Goal: Transaction & Acquisition: Purchase product/service

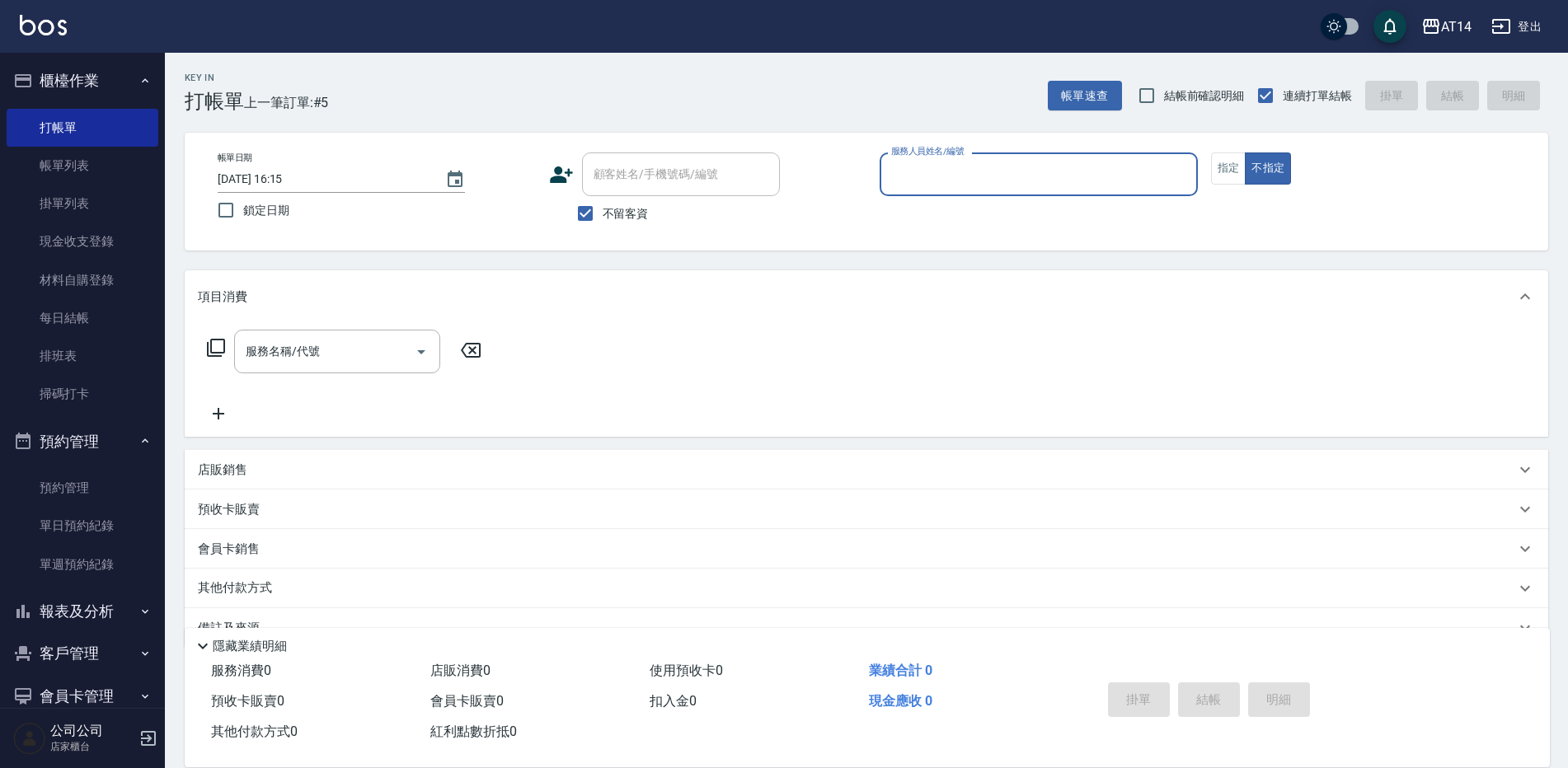
scroll to position [38, 0]
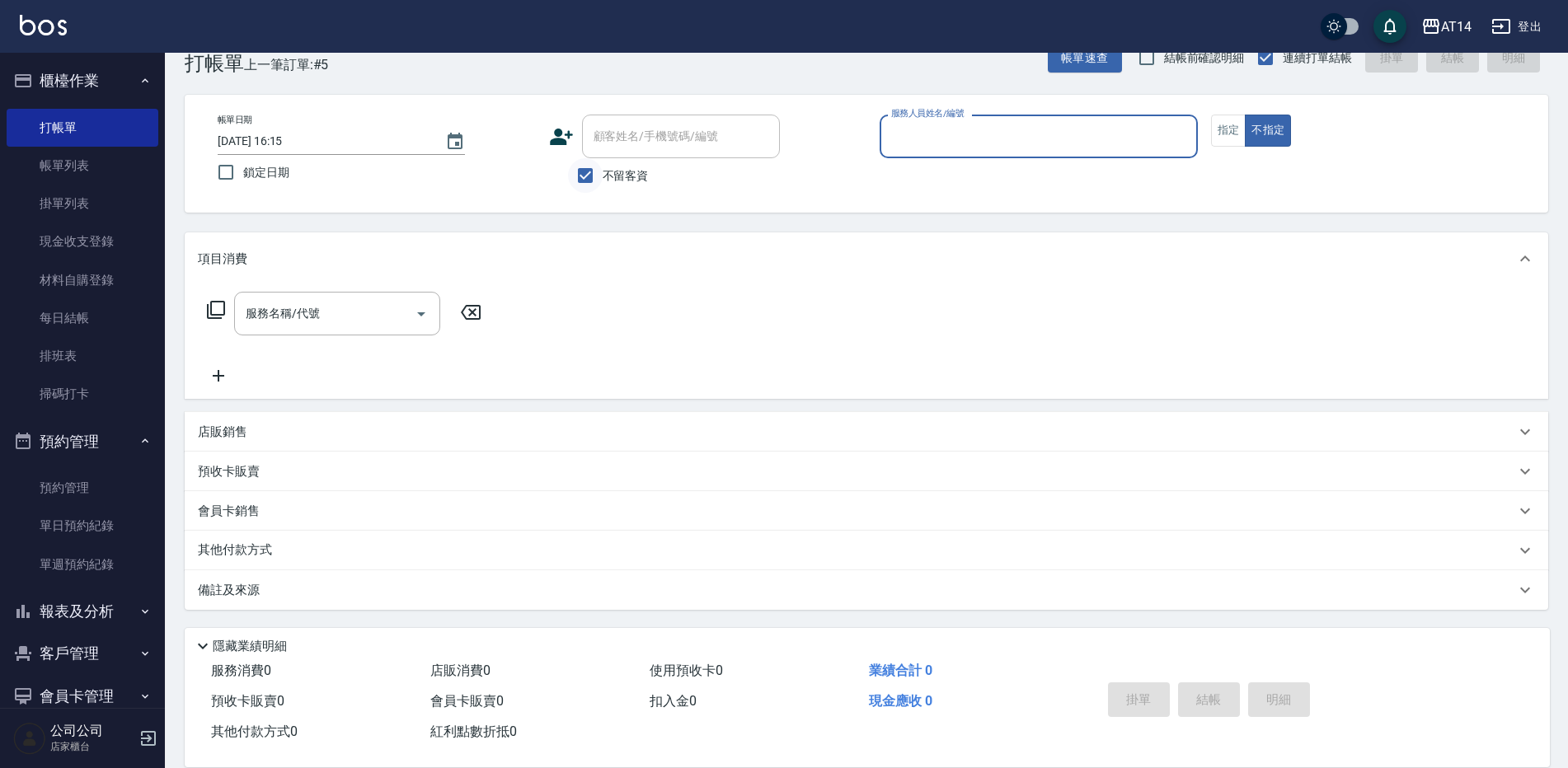
click at [597, 171] on input "不留客資" at bounding box center [585, 176] width 35 height 35
checkbox input "false"
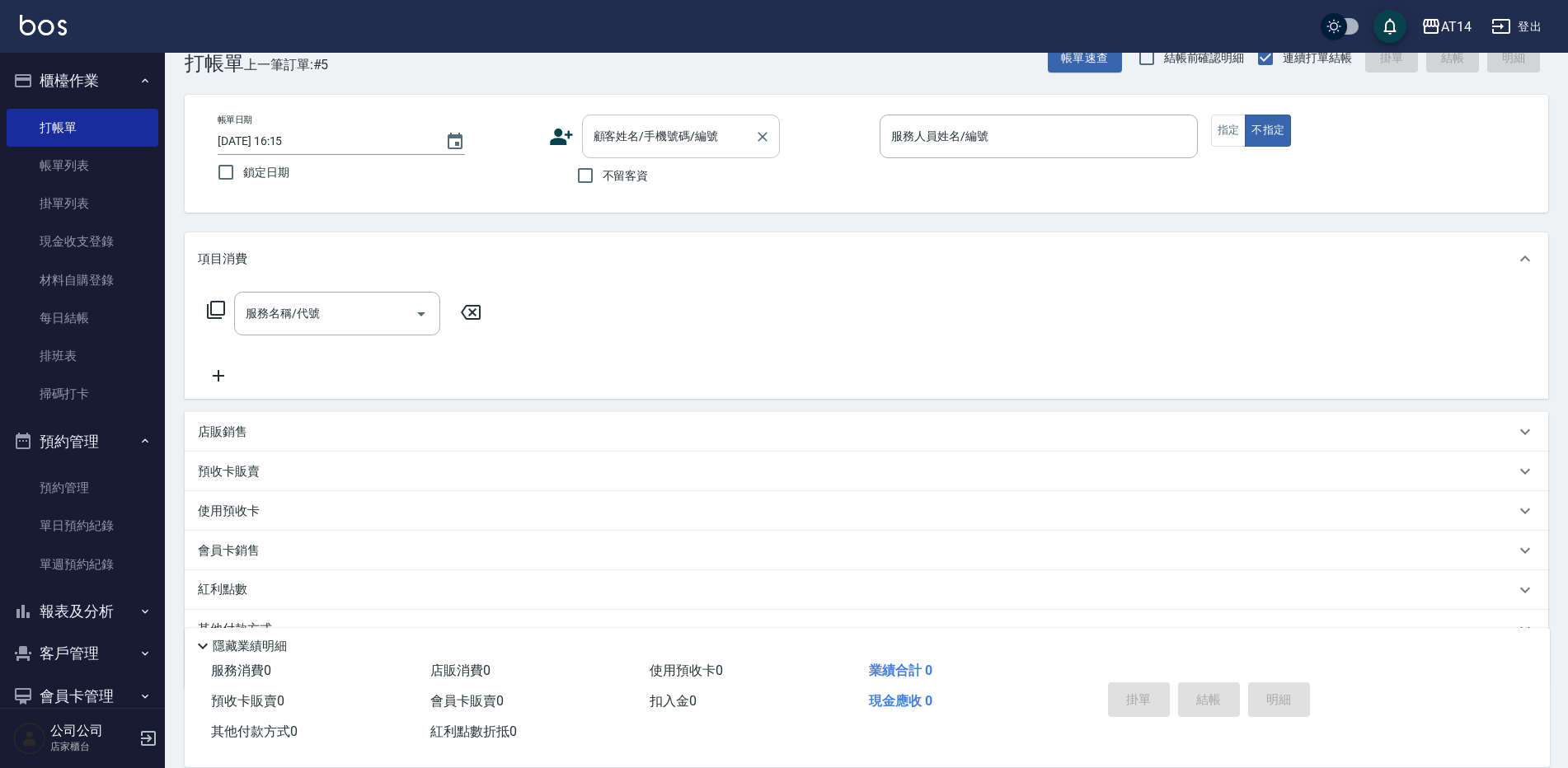
click at [624, 137] on div "顧客姓名/手機號碼/編號 顧客姓名/手機號碼/編號" at bounding box center [681, 137] width 198 height 43
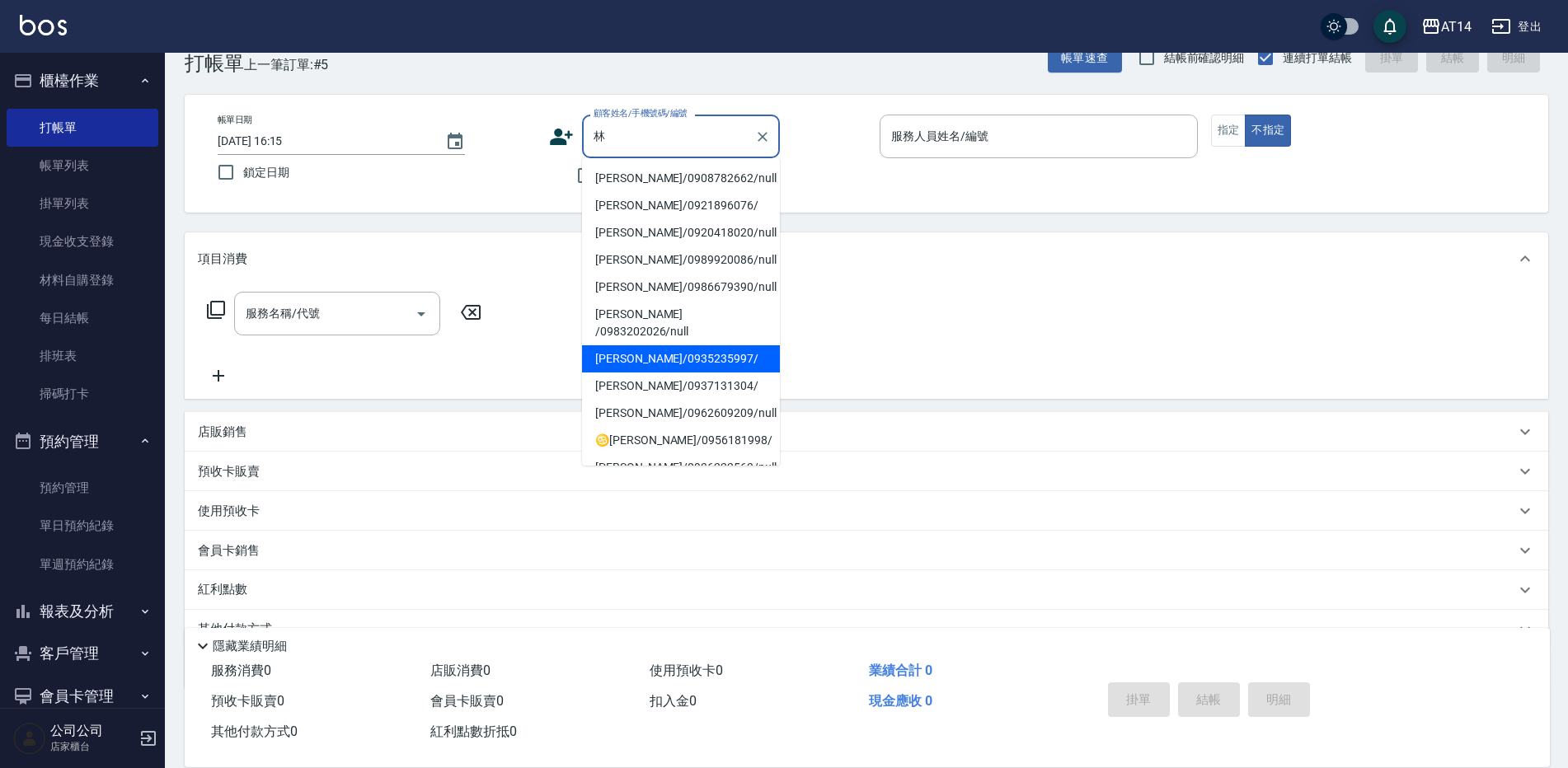
click at [662, 346] on li "[PERSON_NAME]/0935235997/" at bounding box center [681, 358] width 198 height 27
type input "[PERSON_NAME]/0935235997/"
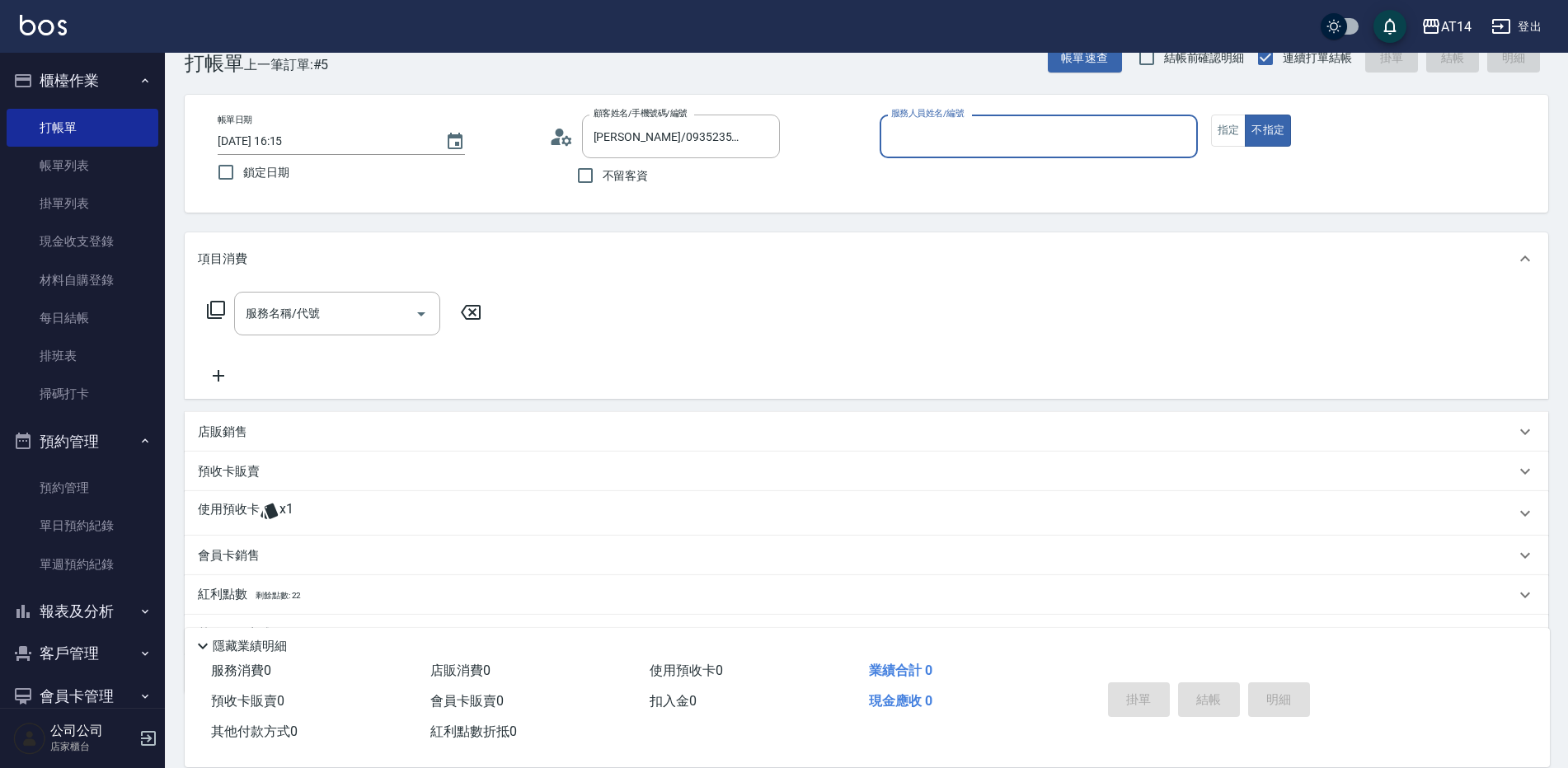
drag, startPoint x: 990, startPoint y: 150, endPoint x: 981, endPoint y: 157, distance: 11.4
click at [989, 148] on input "服務人員姓名/編號" at bounding box center [1038, 136] width 304 height 29
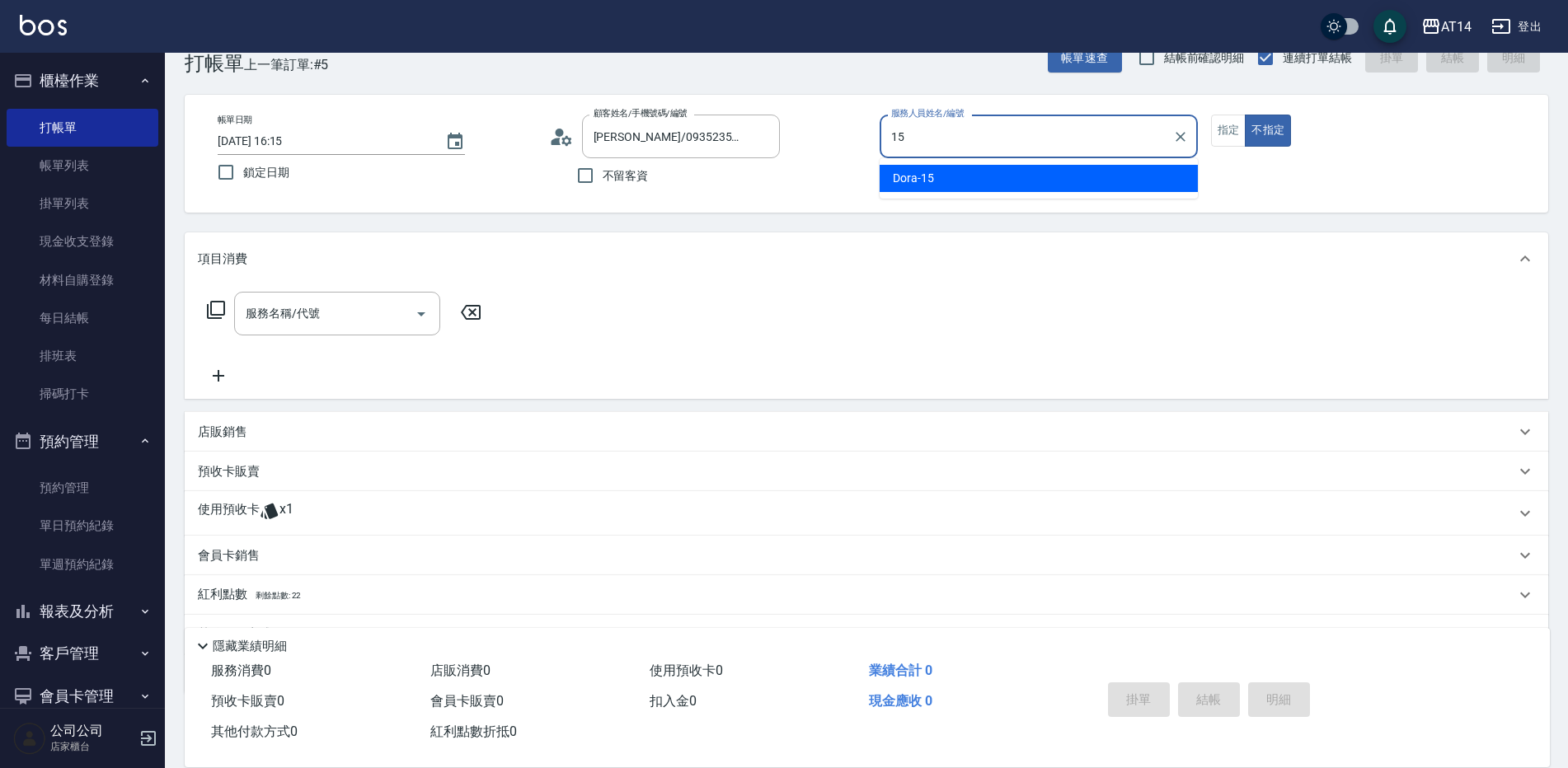
type input "Dora-15"
type button "false"
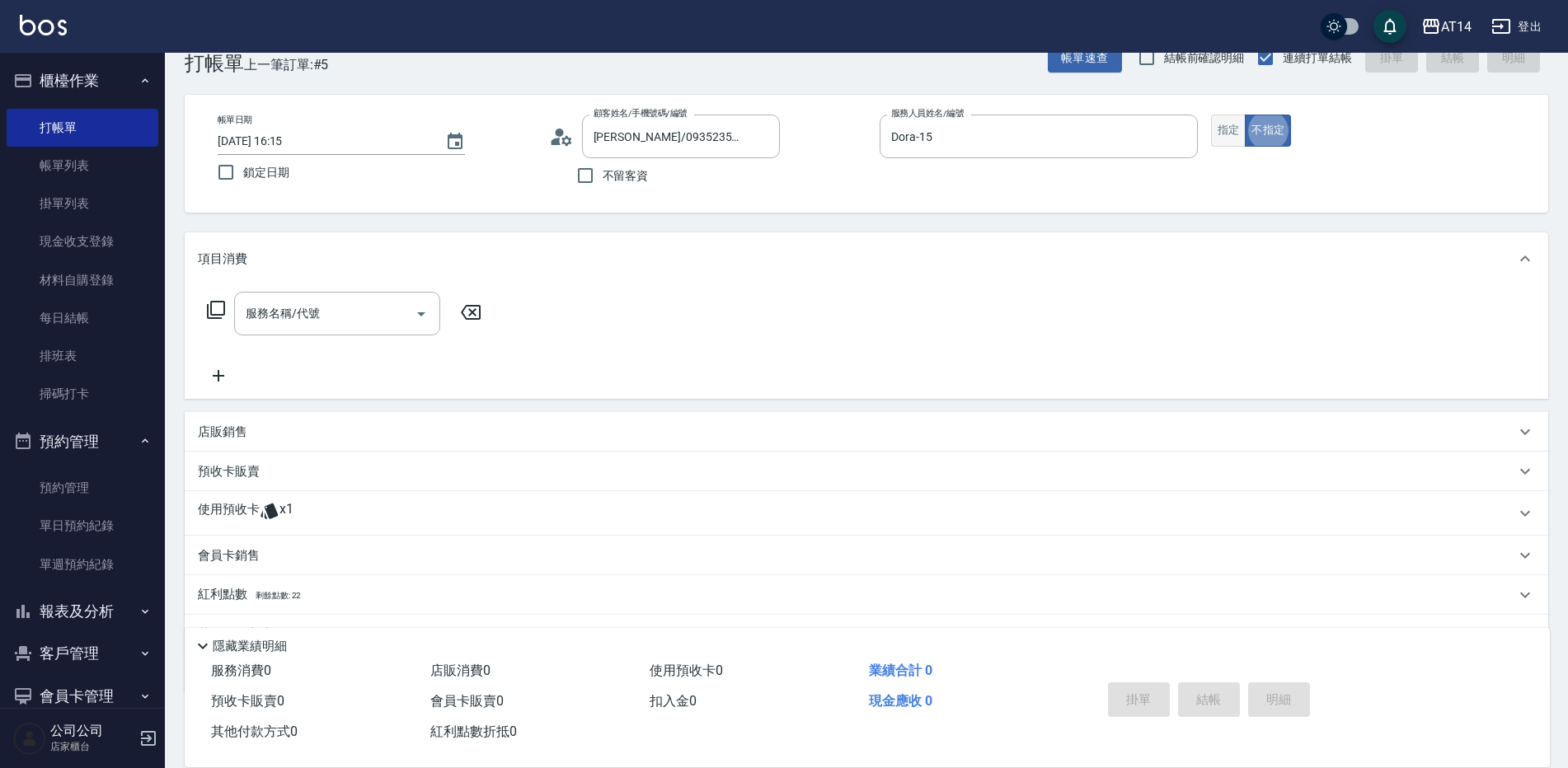
click at [1223, 133] on button "指定" at bounding box center [1229, 130] width 36 height 32
click at [418, 507] on div "使用預收卡 x1" at bounding box center [857, 513] width 1318 height 24
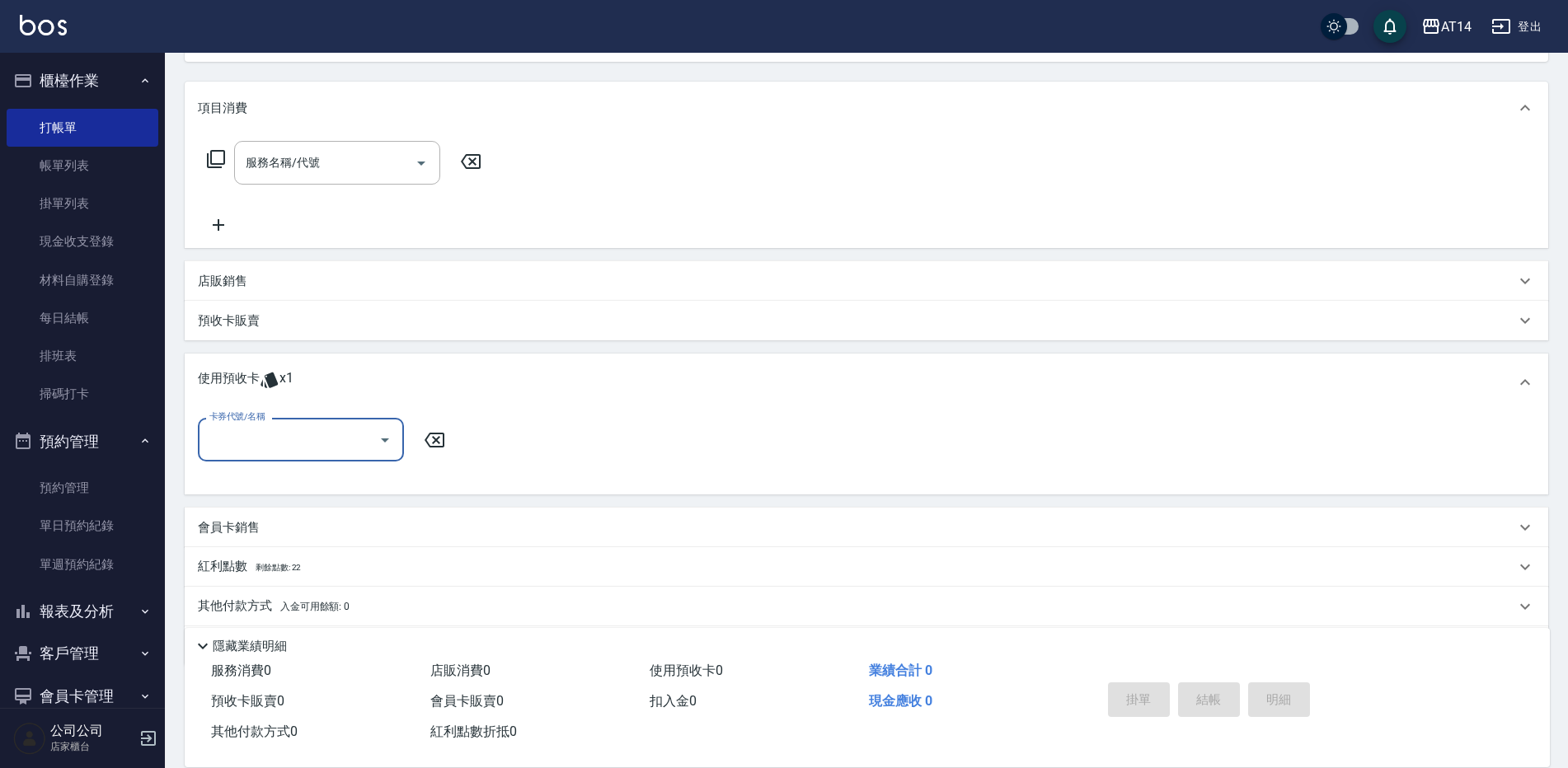
scroll to position [203, 0]
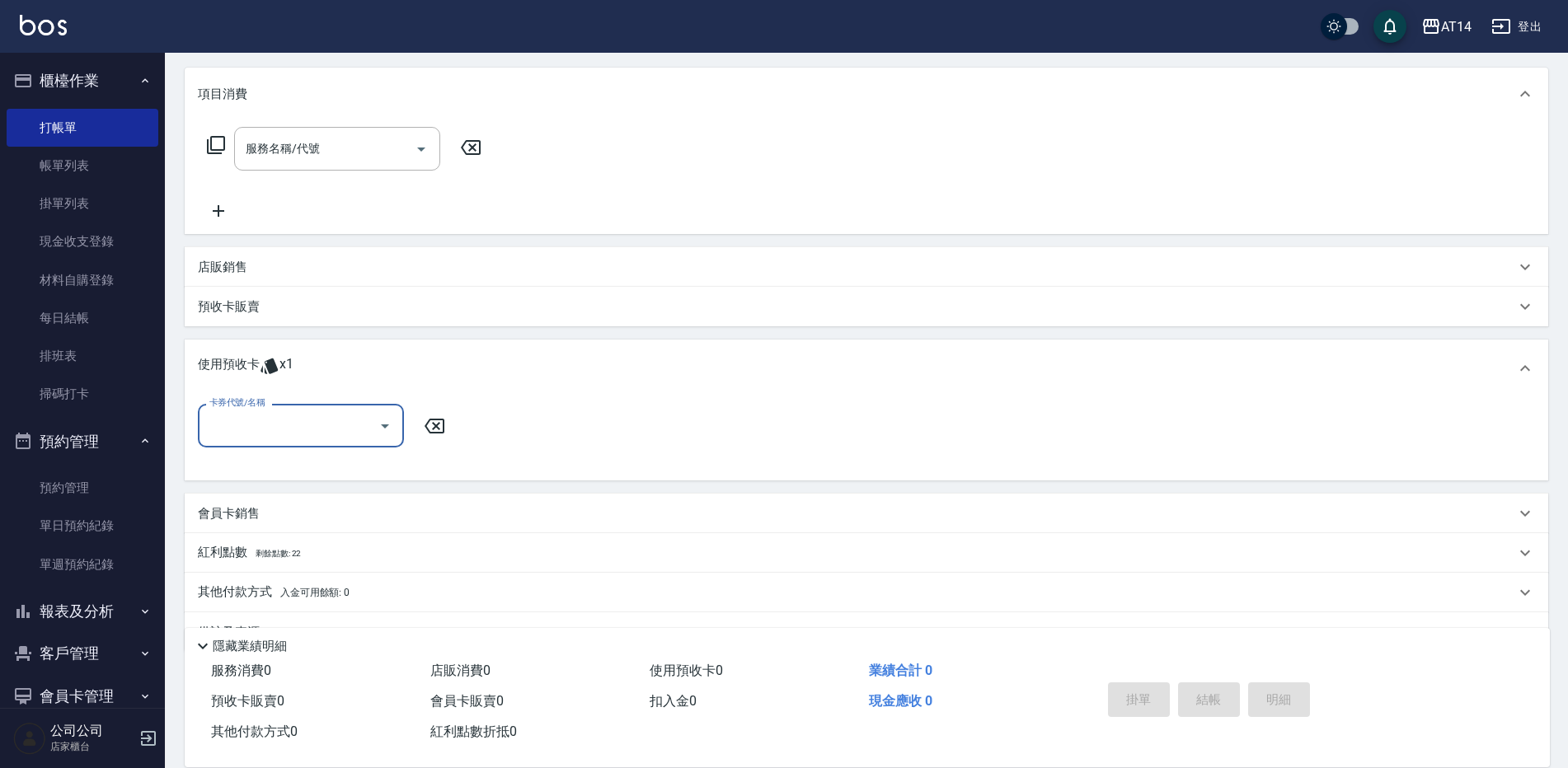
click at [381, 428] on icon "Open" at bounding box center [384, 426] width 20 height 20
click at [363, 461] on div "洗髮卡 剩餘1張" at bounding box center [301, 467] width 206 height 27
type input "洗髮卡"
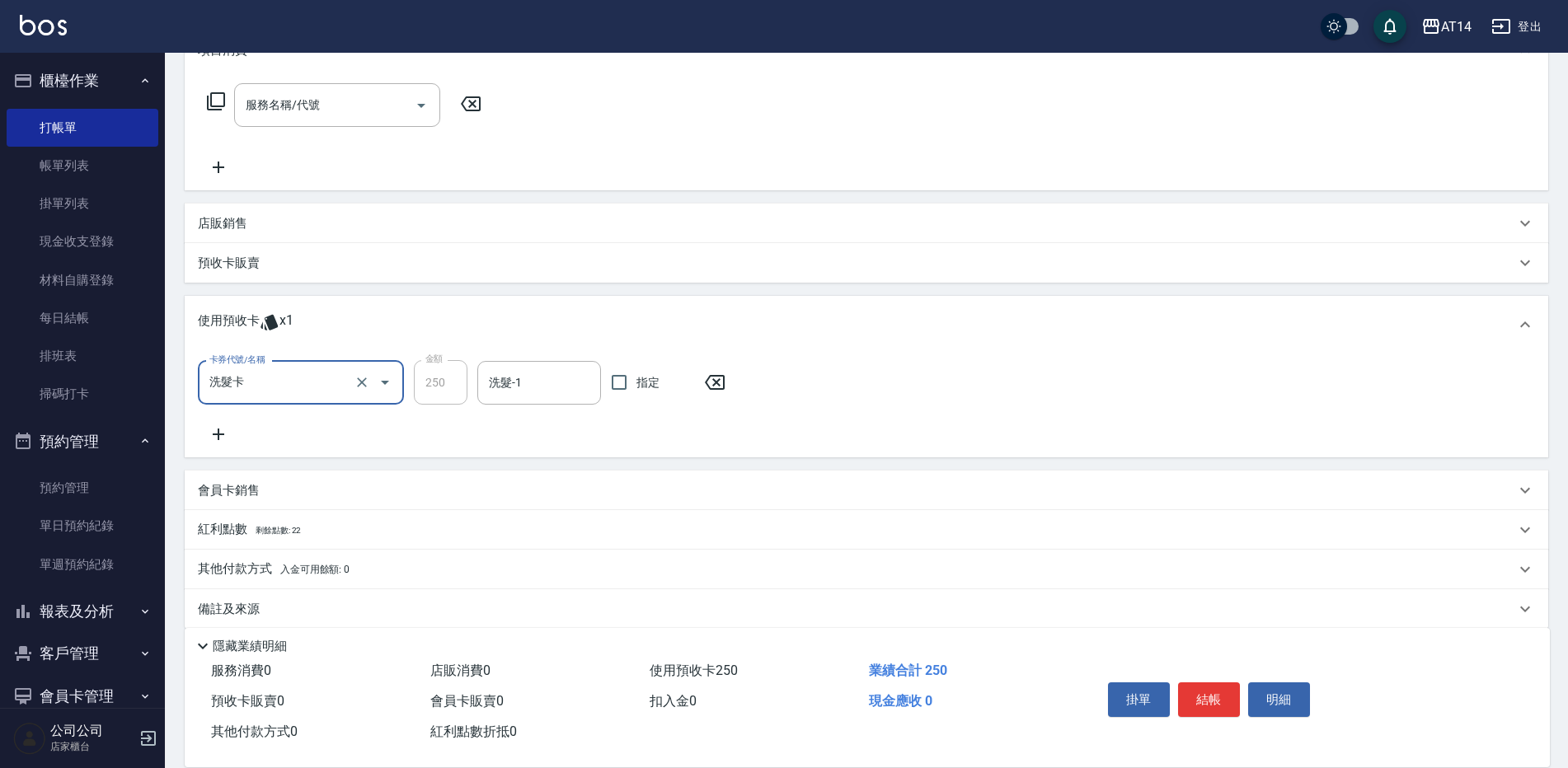
scroll to position [265, 0]
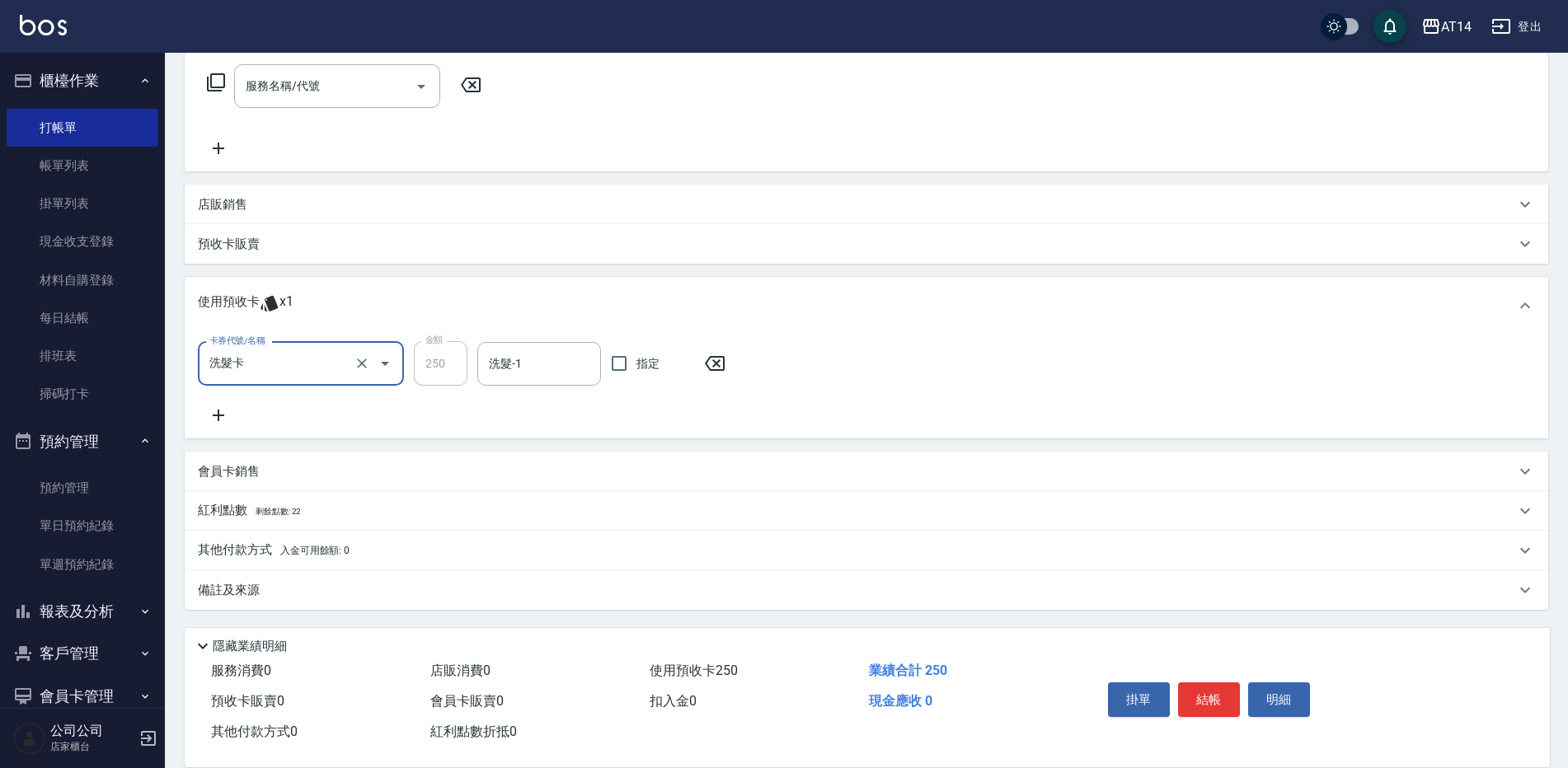
click at [562, 583] on div "備註及來源" at bounding box center [857, 591] width 1318 height 17
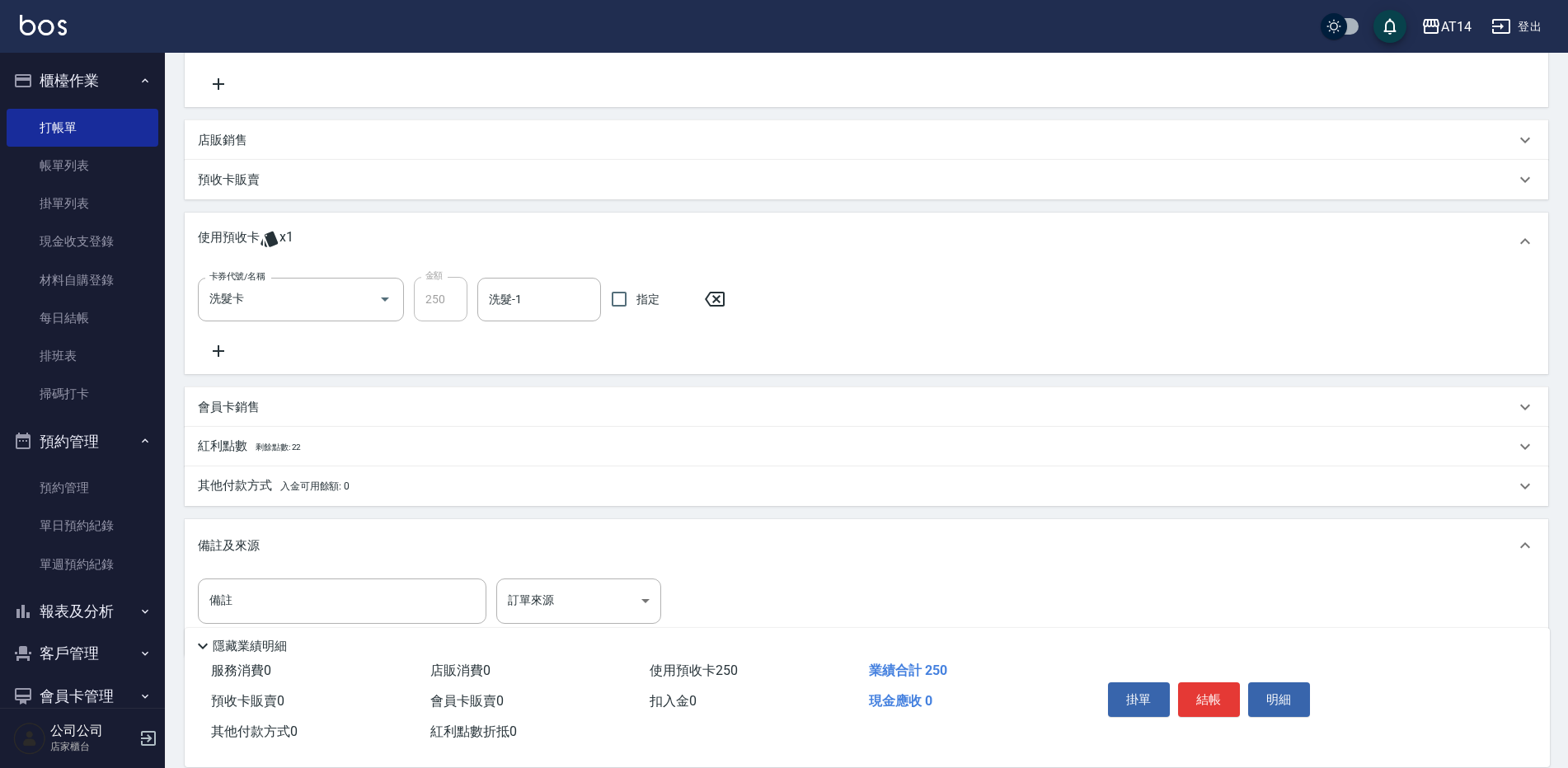
scroll to position [377, 0]
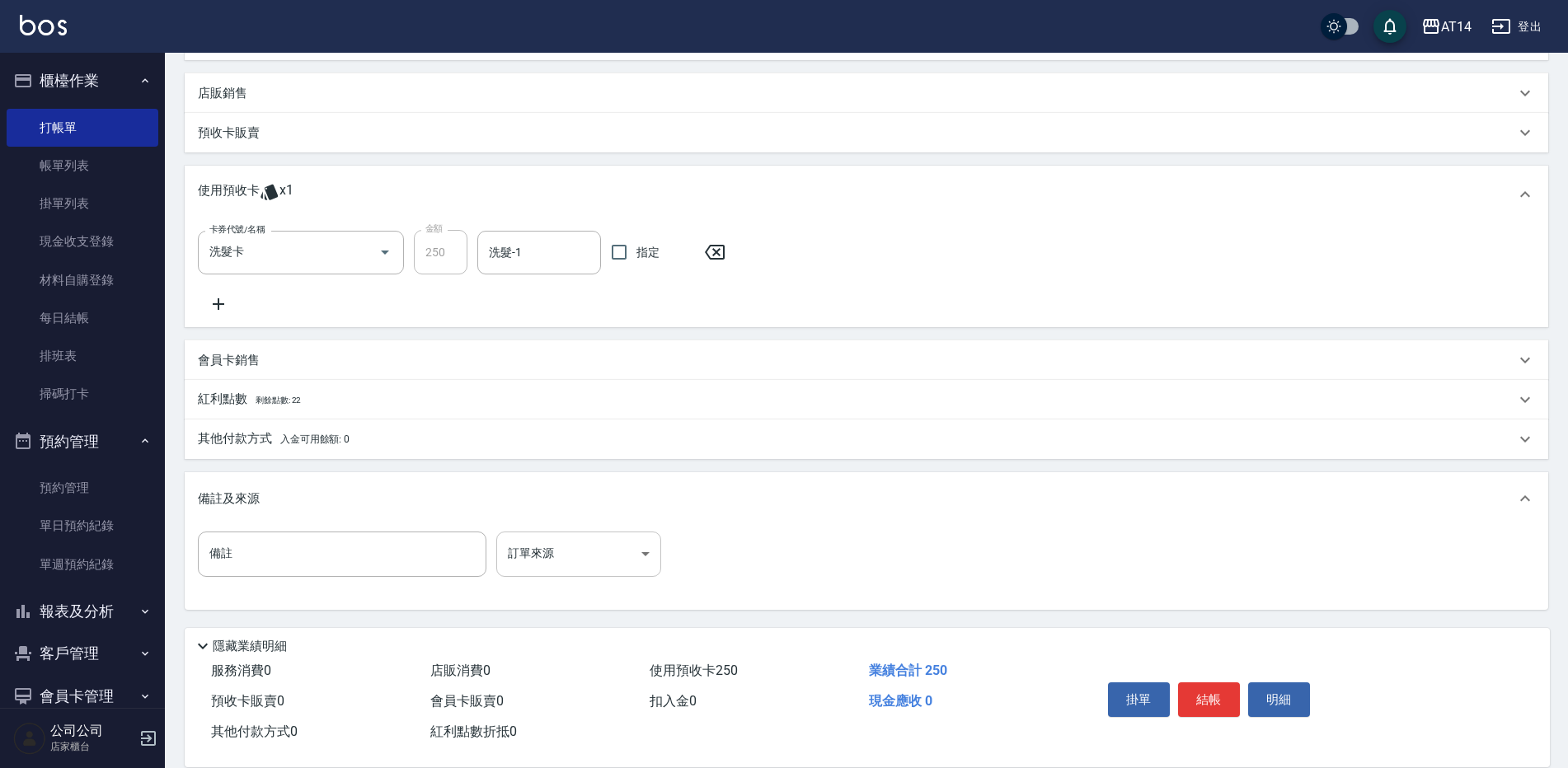
click at [575, 566] on body "AT14 登出 櫃檯作業 打帳單 帳單列表 掛單列表 現金收支登錄 材料自購登錄 每日結帳 排班表 掃碼打卡 預約管理 預約管理 單日預約紀錄 單週預約紀錄 …" at bounding box center [784, 196] width 1568 height 1145
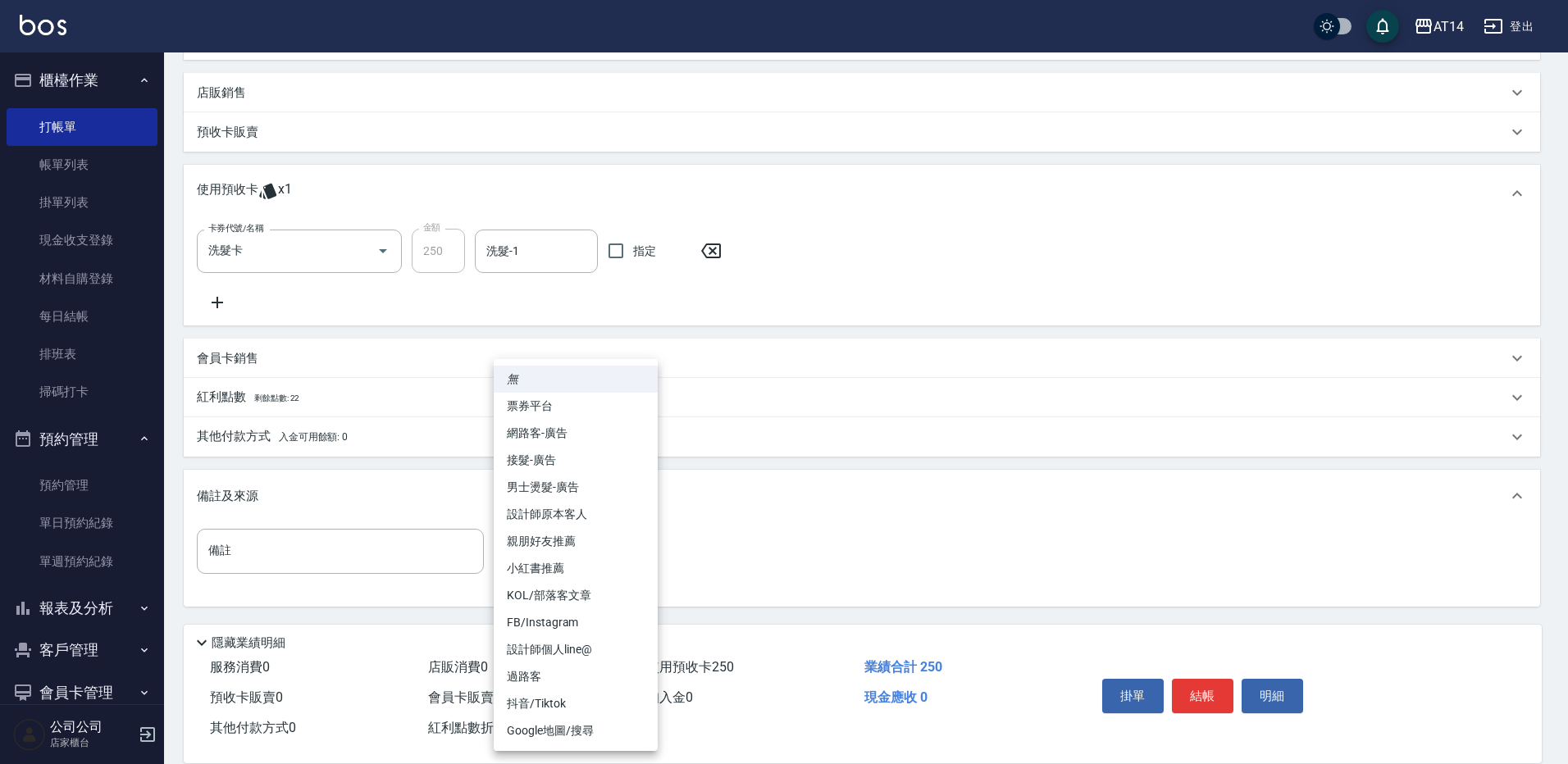
drag, startPoint x: 591, startPoint y: 512, endPoint x: 602, endPoint y: 404, distance: 108.6
click at [593, 510] on li "設計師原本客人" at bounding box center [576, 514] width 164 height 27
type input "設計師原本客人"
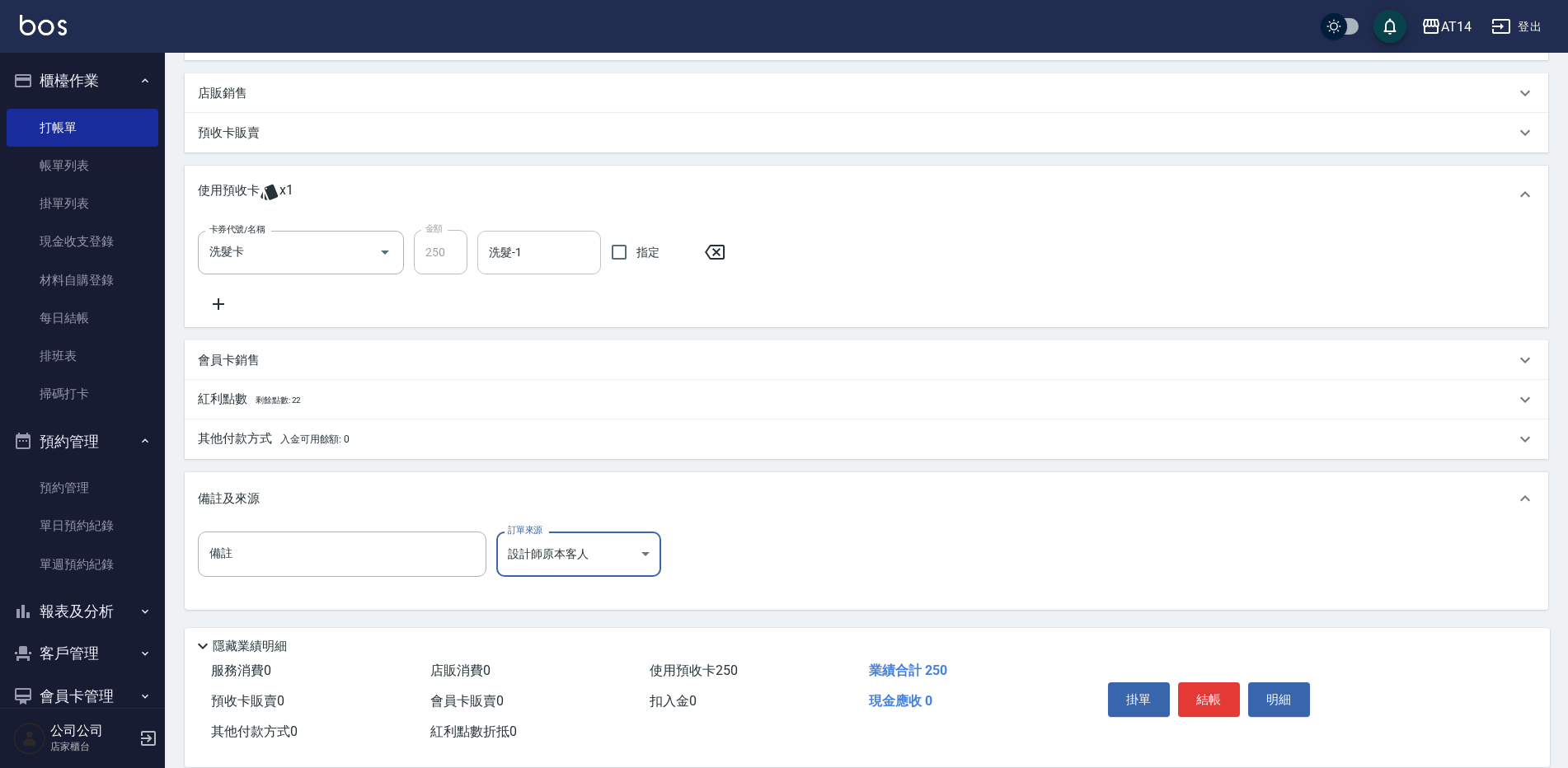
click at [554, 257] on input "洗髮-1" at bounding box center [538, 252] width 109 height 29
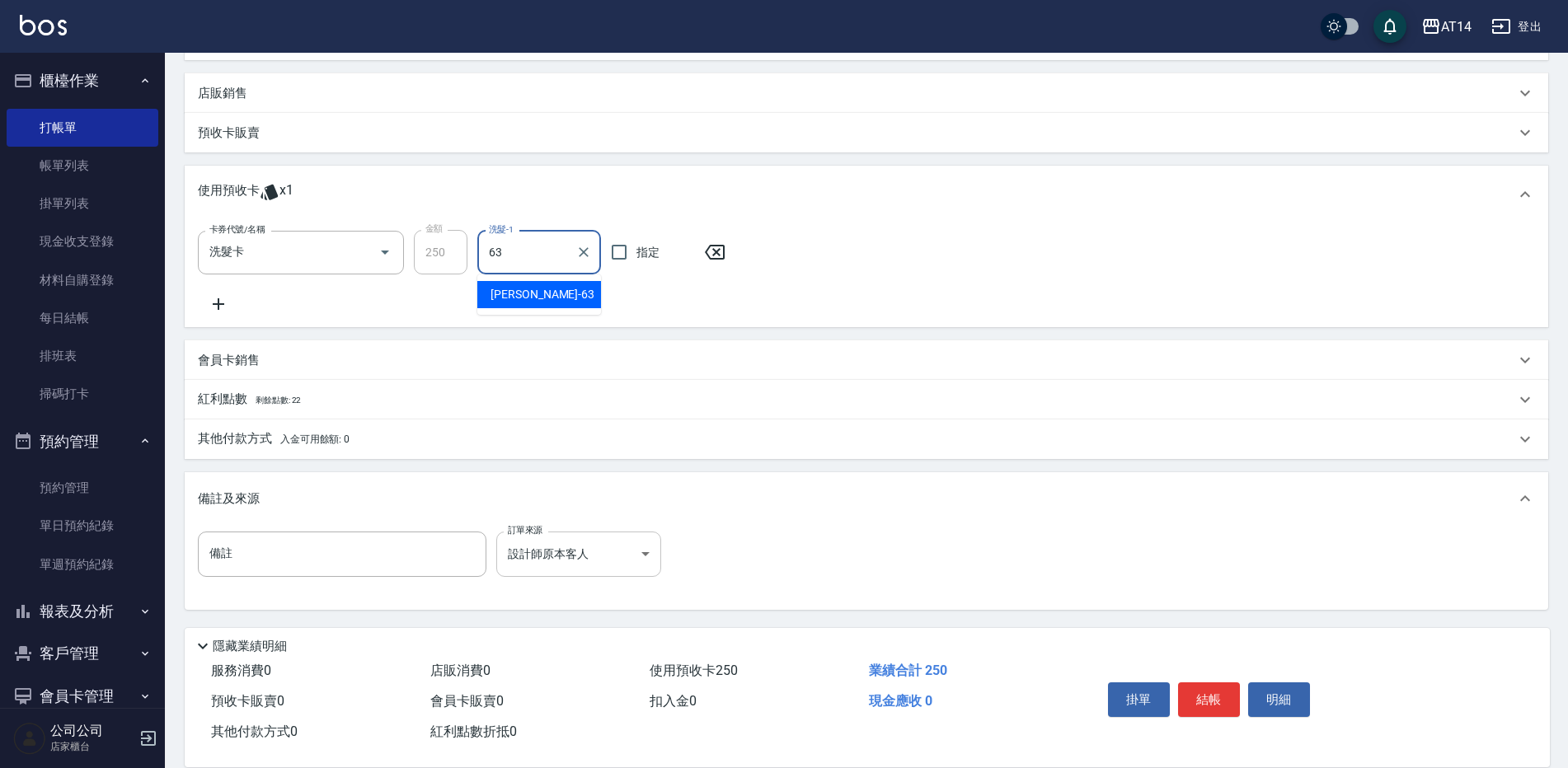
type input "[PERSON_NAME]-63"
click at [1229, 692] on button "結帳" at bounding box center [1209, 700] width 62 height 35
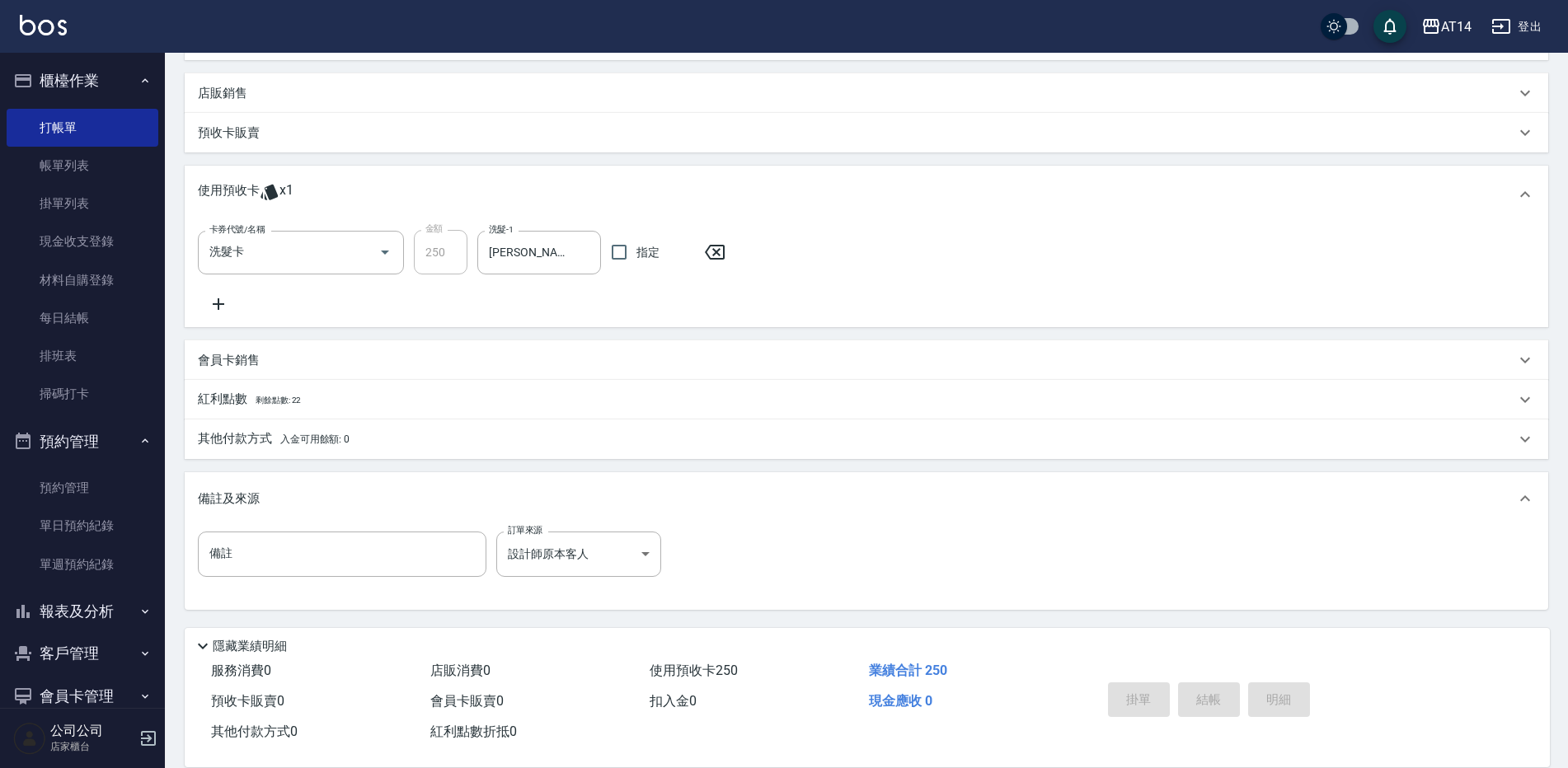
type input "[DATE] 18:17"
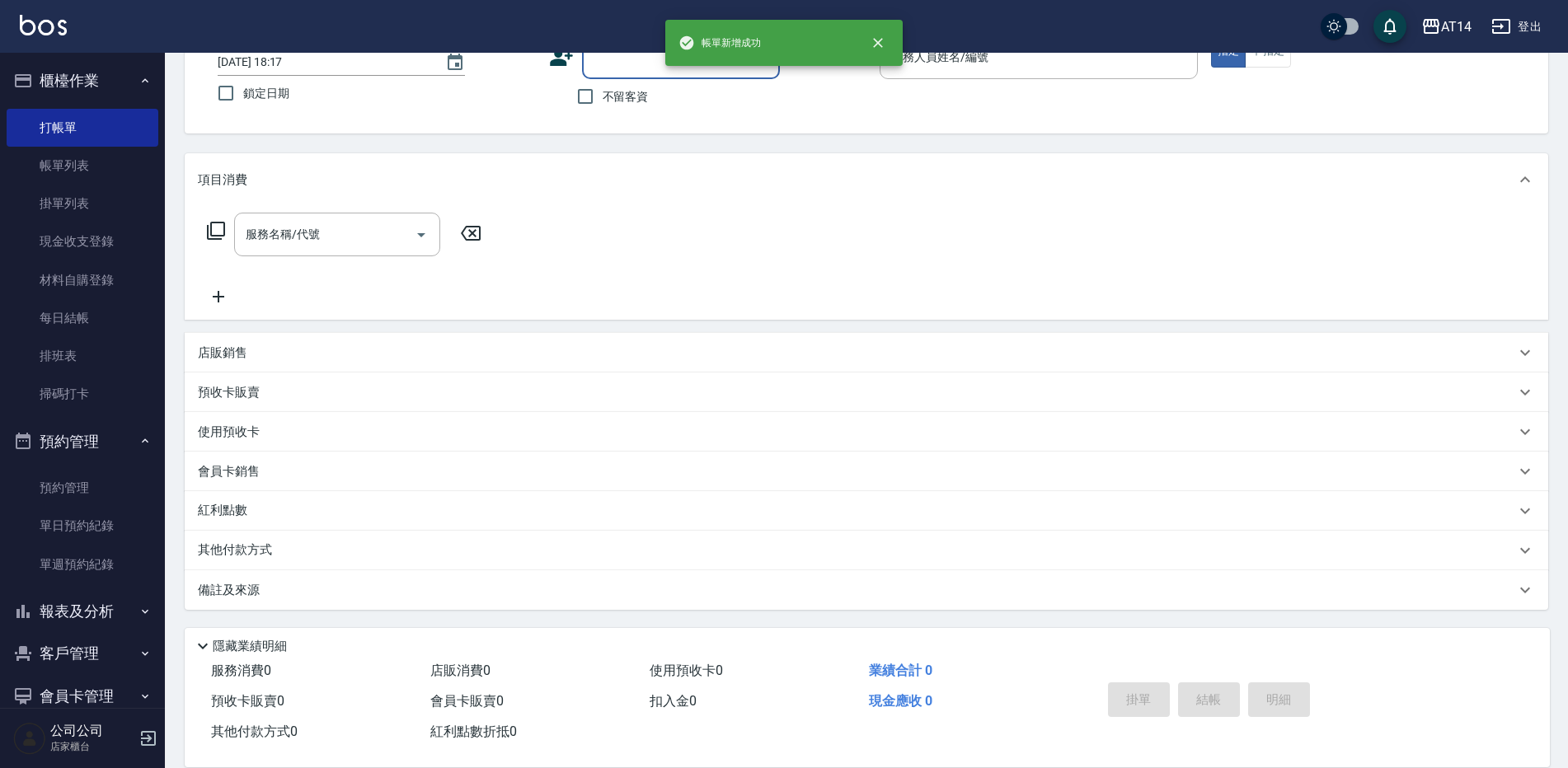
scroll to position [0, 0]
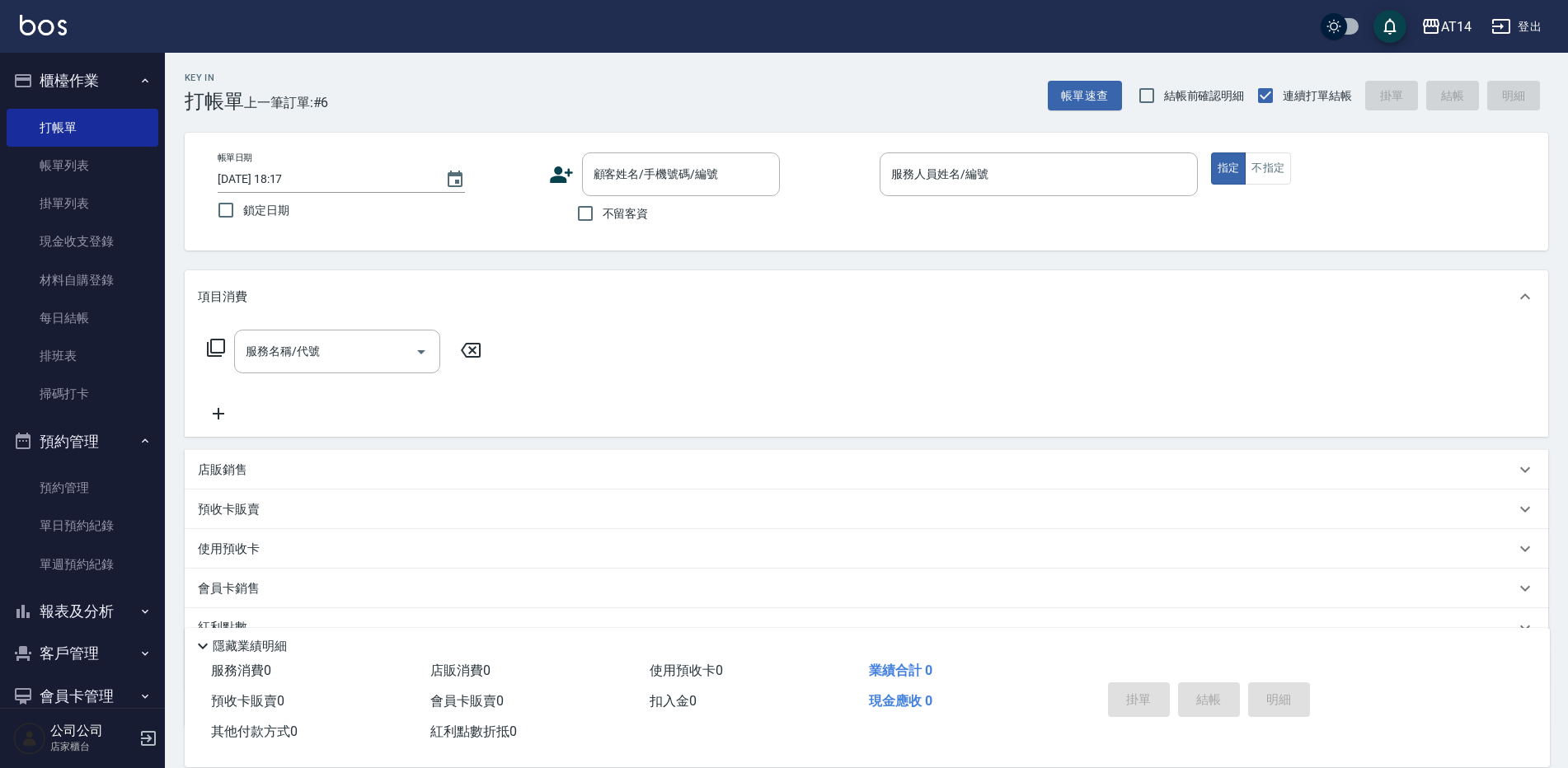
click at [603, 216] on span "不留客資" at bounding box center [625, 214] width 46 height 17
click at [603, 216] on input "不留客資" at bounding box center [585, 214] width 35 height 35
click at [594, 224] on input "不留客資" at bounding box center [585, 214] width 35 height 35
checkbox input "false"
click at [115, 541] on link "單日預約紀錄" at bounding box center [83, 526] width 151 height 38
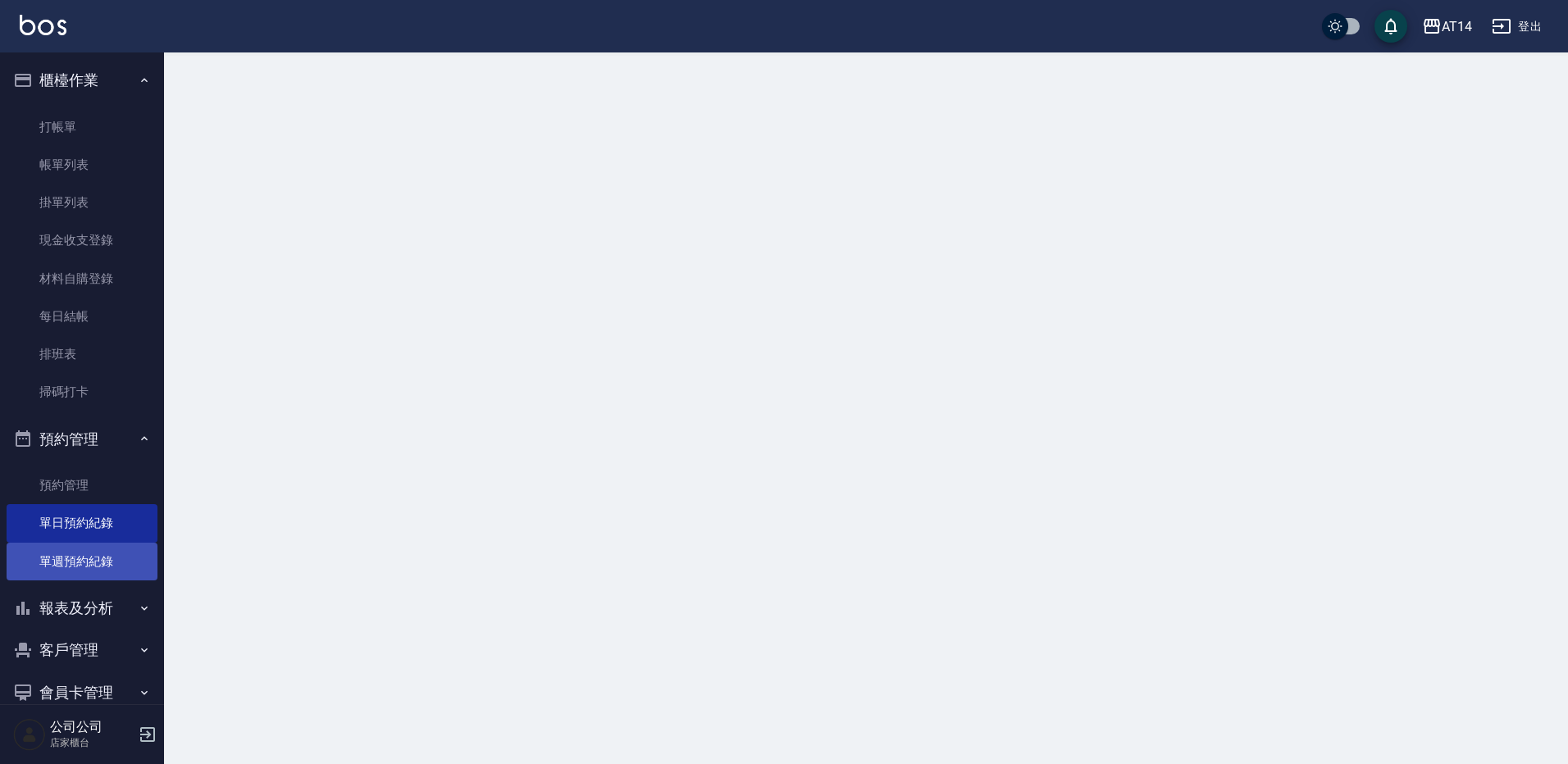
click at [121, 562] on link "單週預約紀錄" at bounding box center [82, 562] width 151 height 38
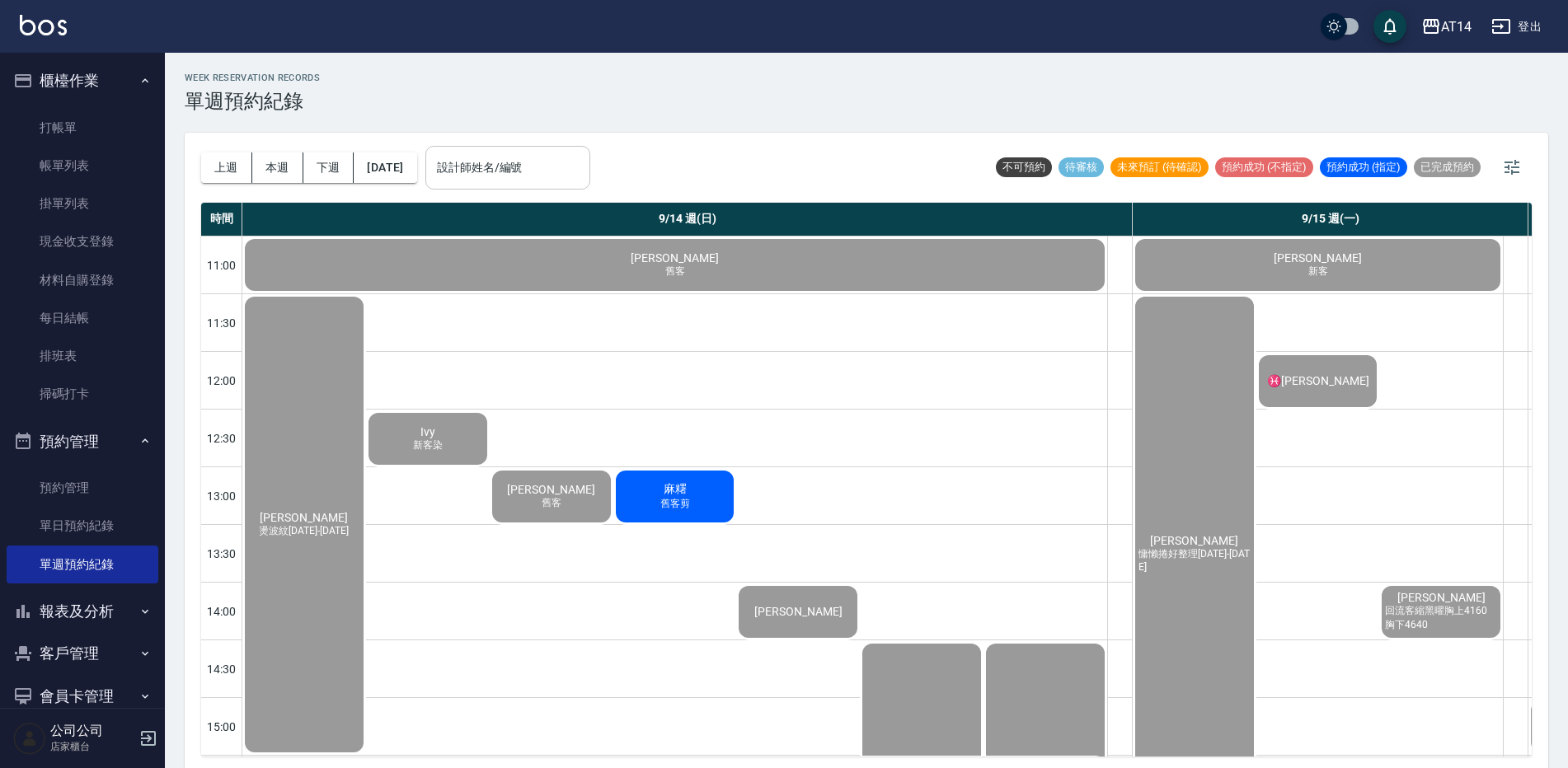
click at [480, 180] on input "設計師姓名/編號" at bounding box center [508, 167] width 150 height 29
click at [71, 127] on link "打帳單" at bounding box center [83, 128] width 151 height 38
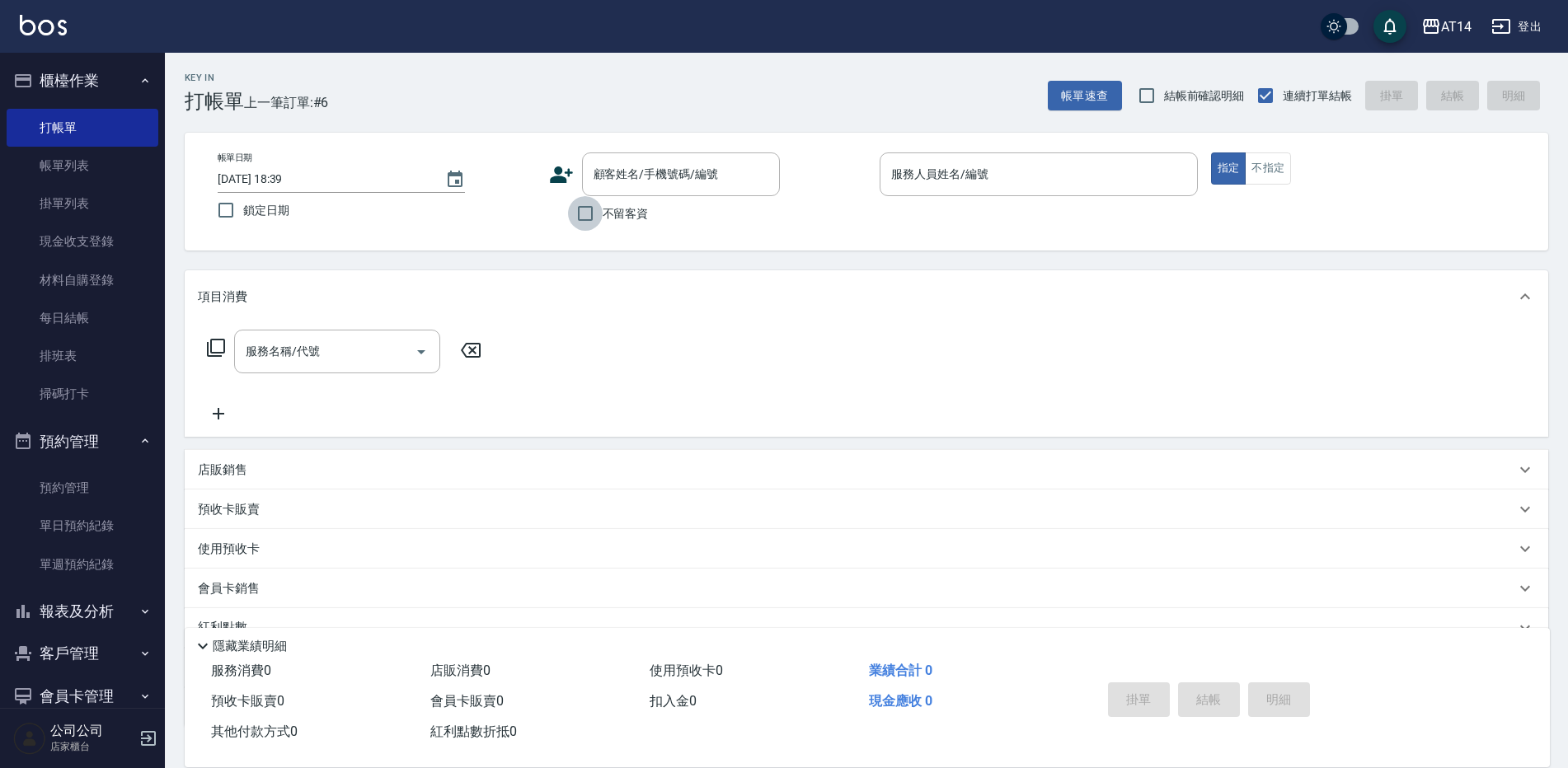
click at [581, 218] on input "不留客資" at bounding box center [585, 214] width 35 height 35
click at [583, 213] on input "不留客資" at bounding box center [585, 214] width 35 height 35
checkbox input "false"
click at [600, 182] on input "顧客姓名/手機號碼/編號" at bounding box center [669, 174] width 158 height 29
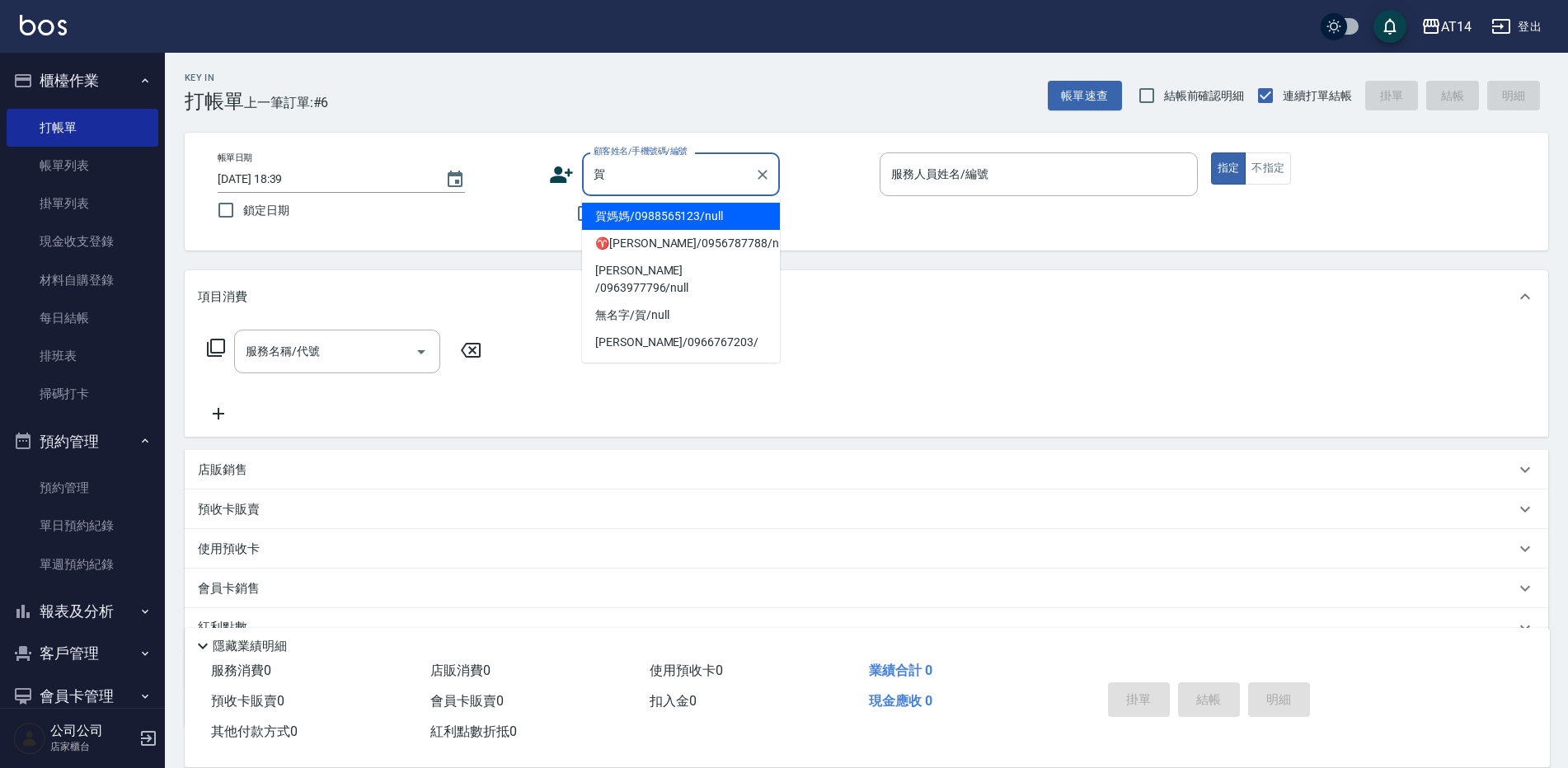
click at [611, 224] on li "賀媽媽/0988565123/null" at bounding box center [681, 216] width 198 height 27
type input "賀媽媽/0988565123/null"
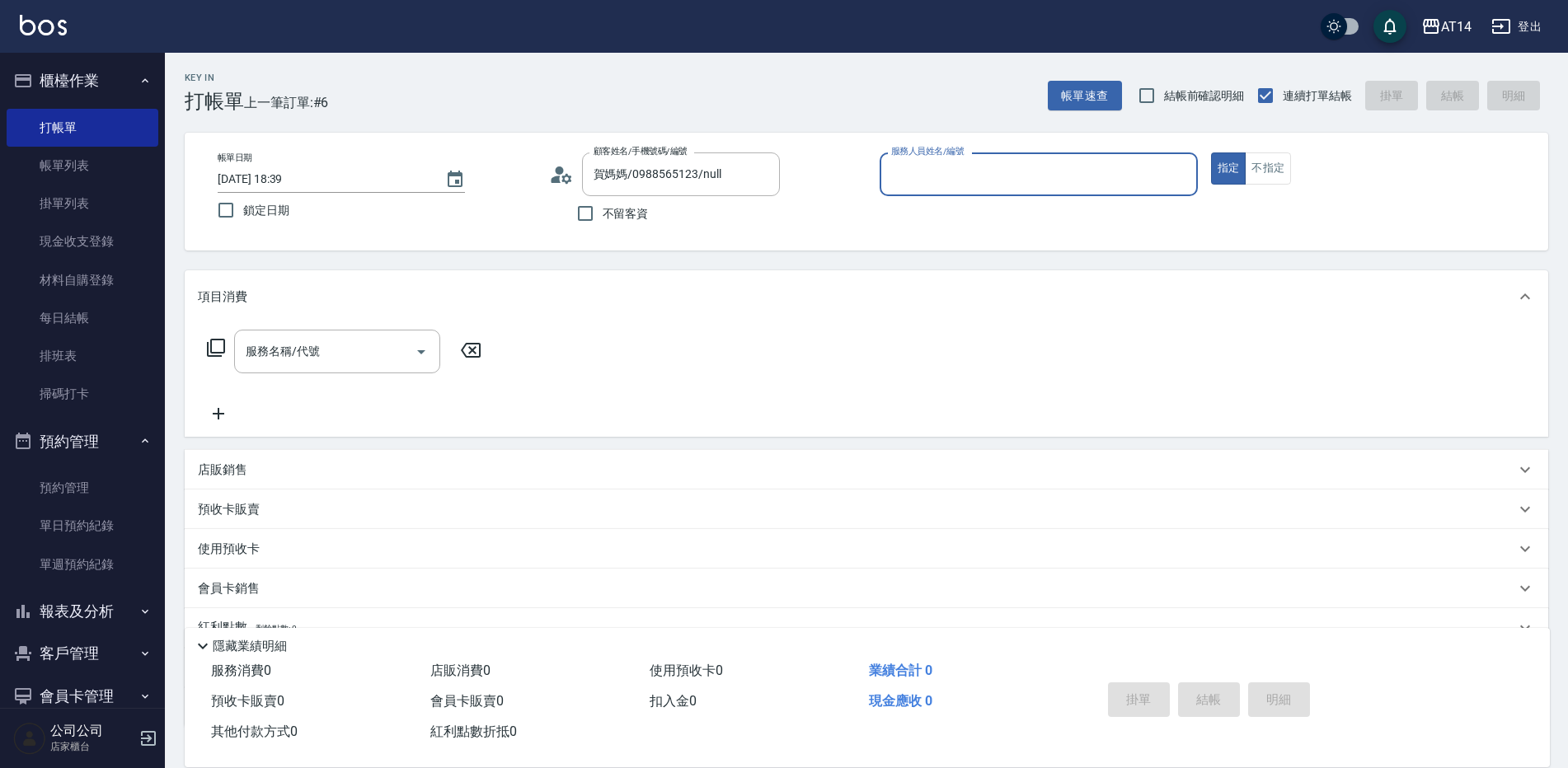
type input "Vicky-11"
click at [269, 558] on icon at bounding box center [270, 549] width 20 height 20
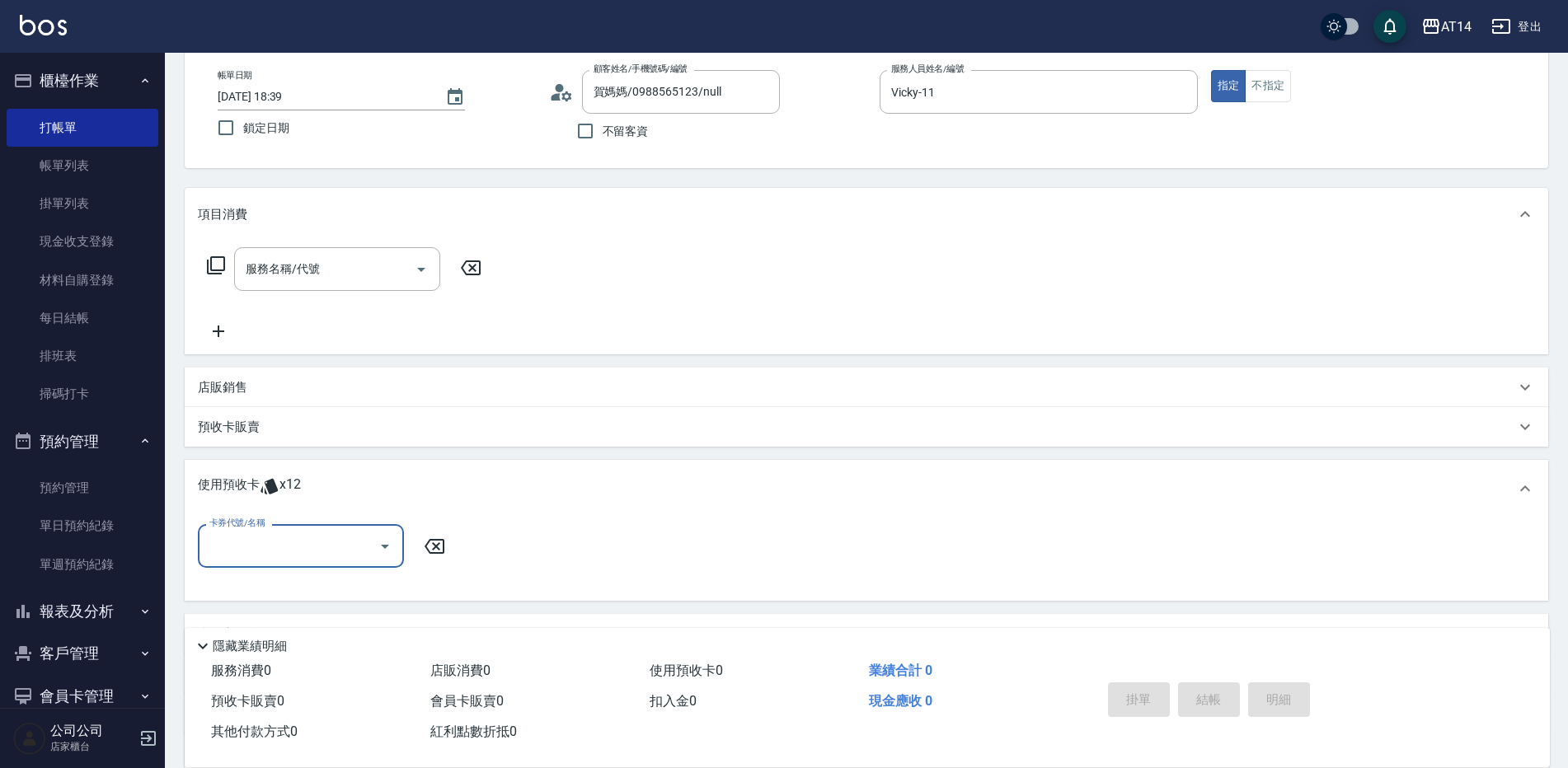
click at [344, 548] on input "卡券代號/名稱" at bounding box center [288, 545] width 166 height 29
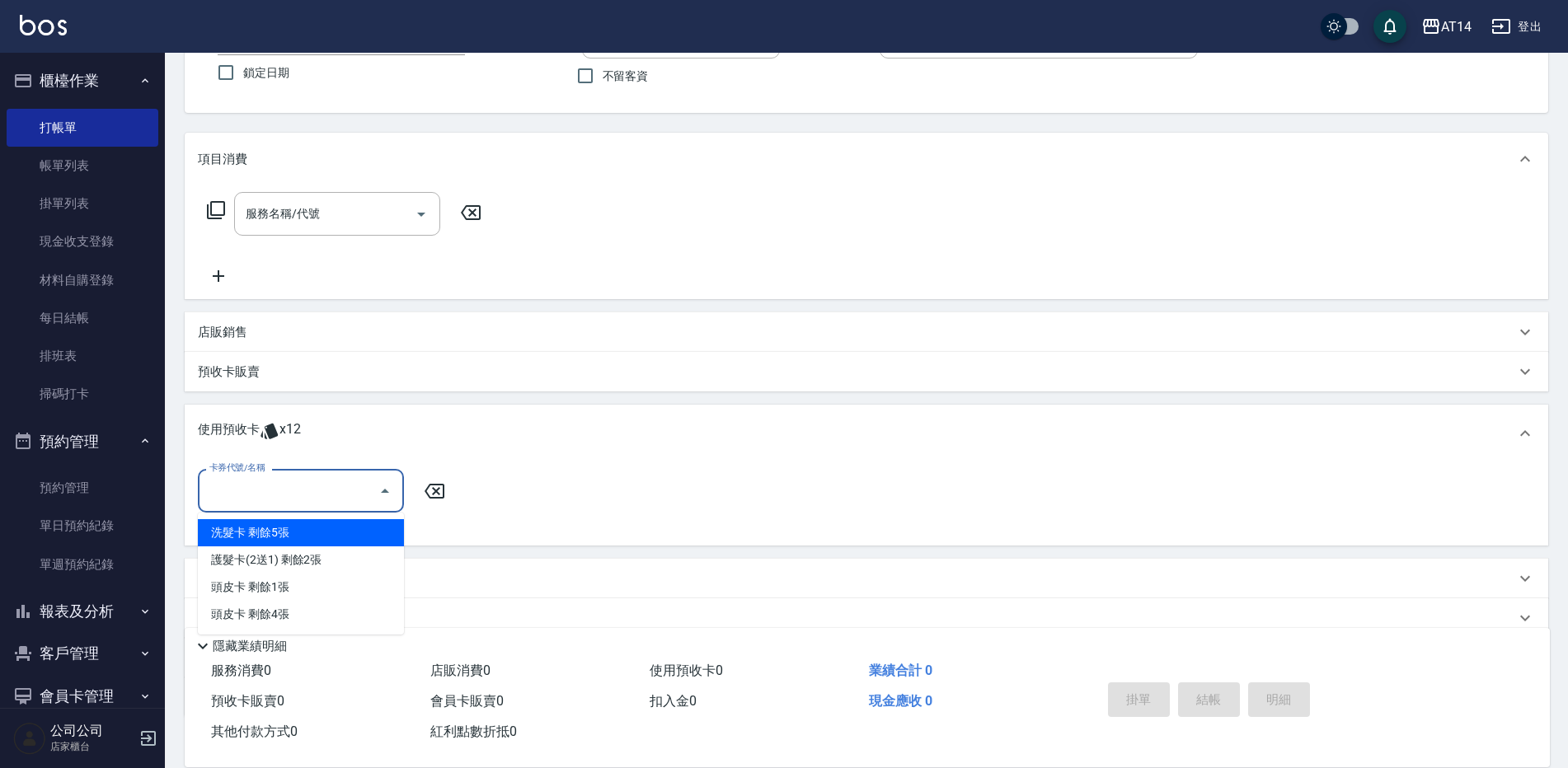
scroll to position [165, 0]
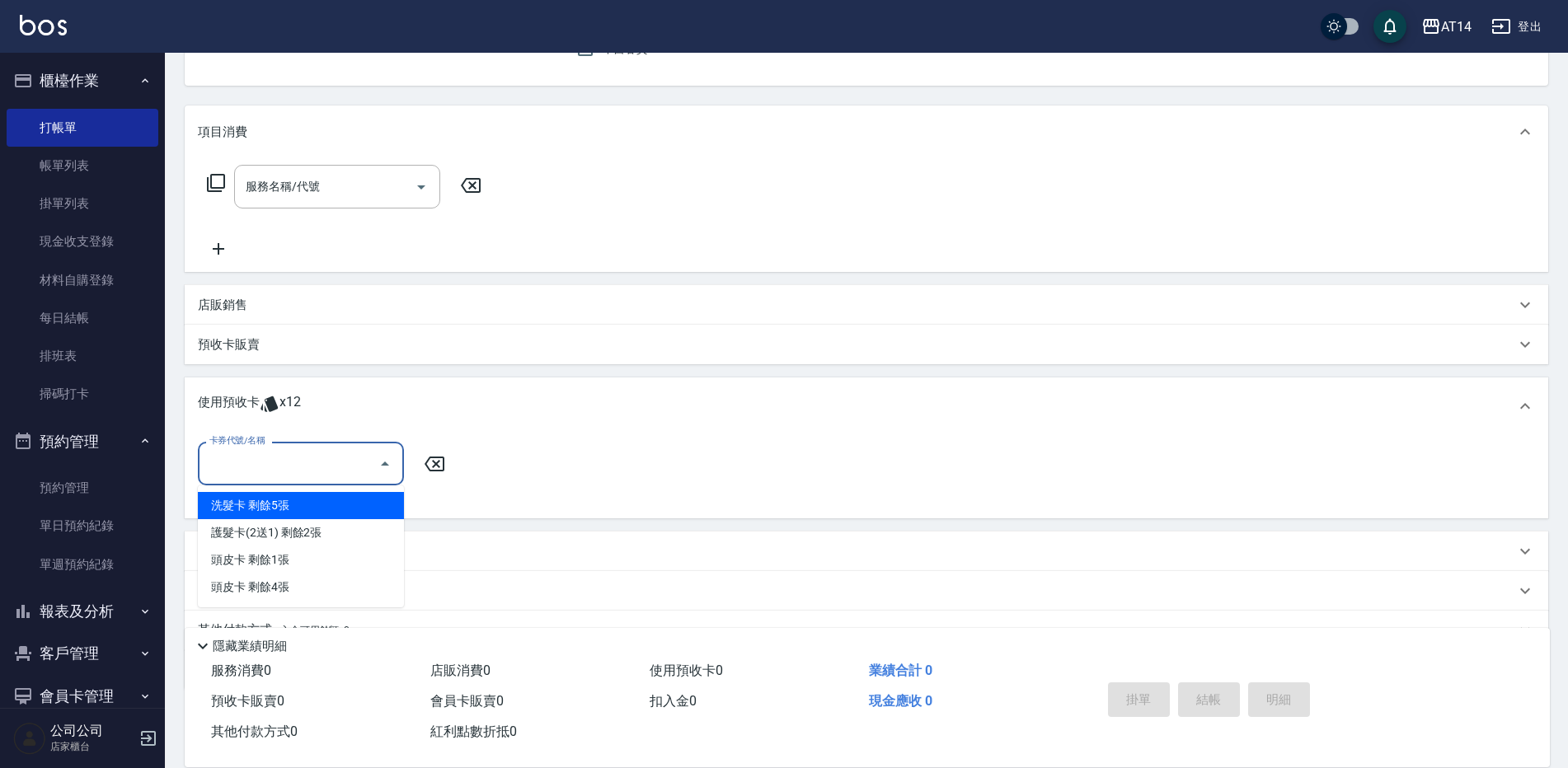
click at [337, 510] on div "洗髮卡 剩餘5張" at bounding box center [301, 505] width 206 height 27
type input "洗髮卡"
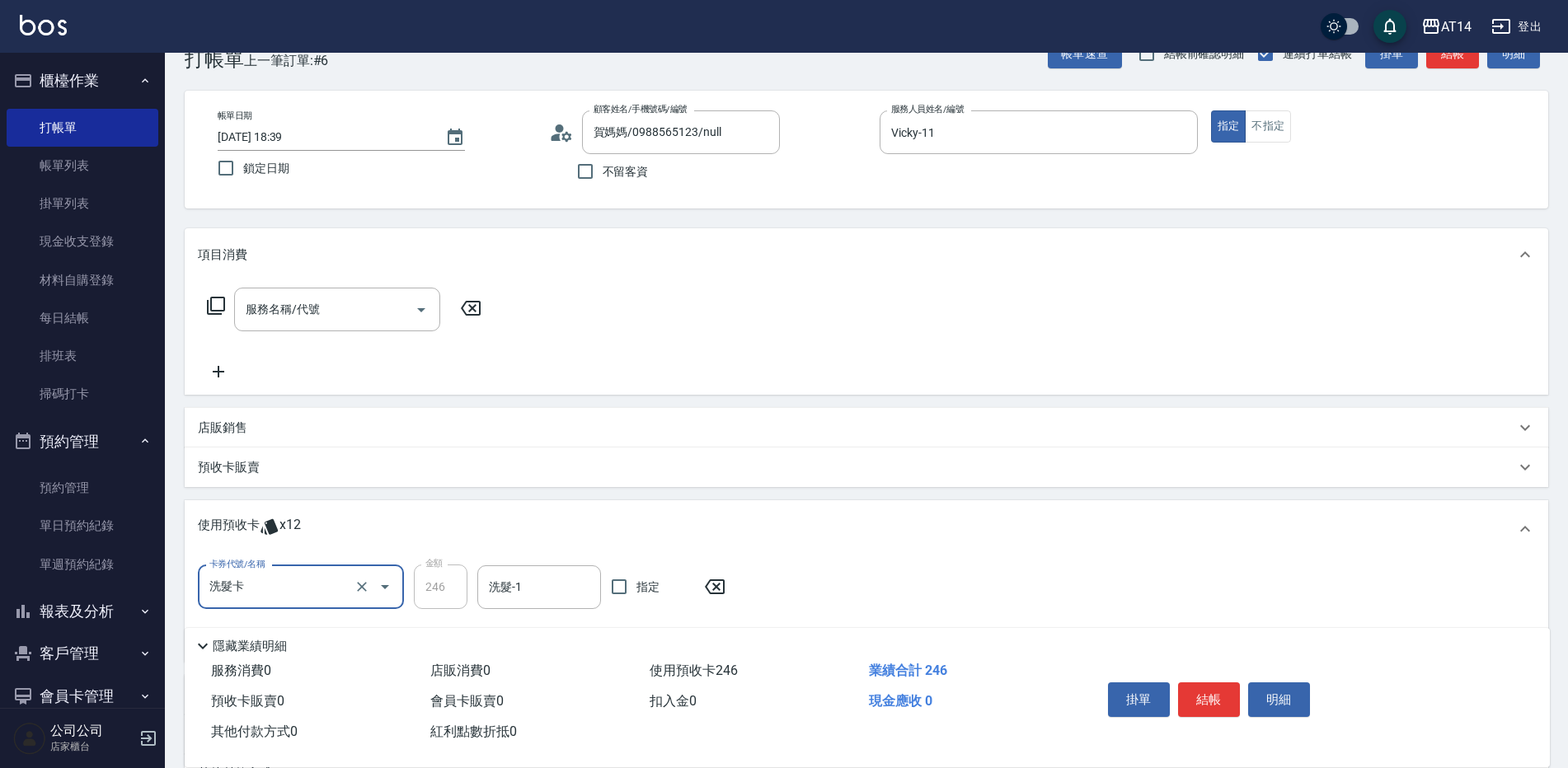
scroll to position [83, 0]
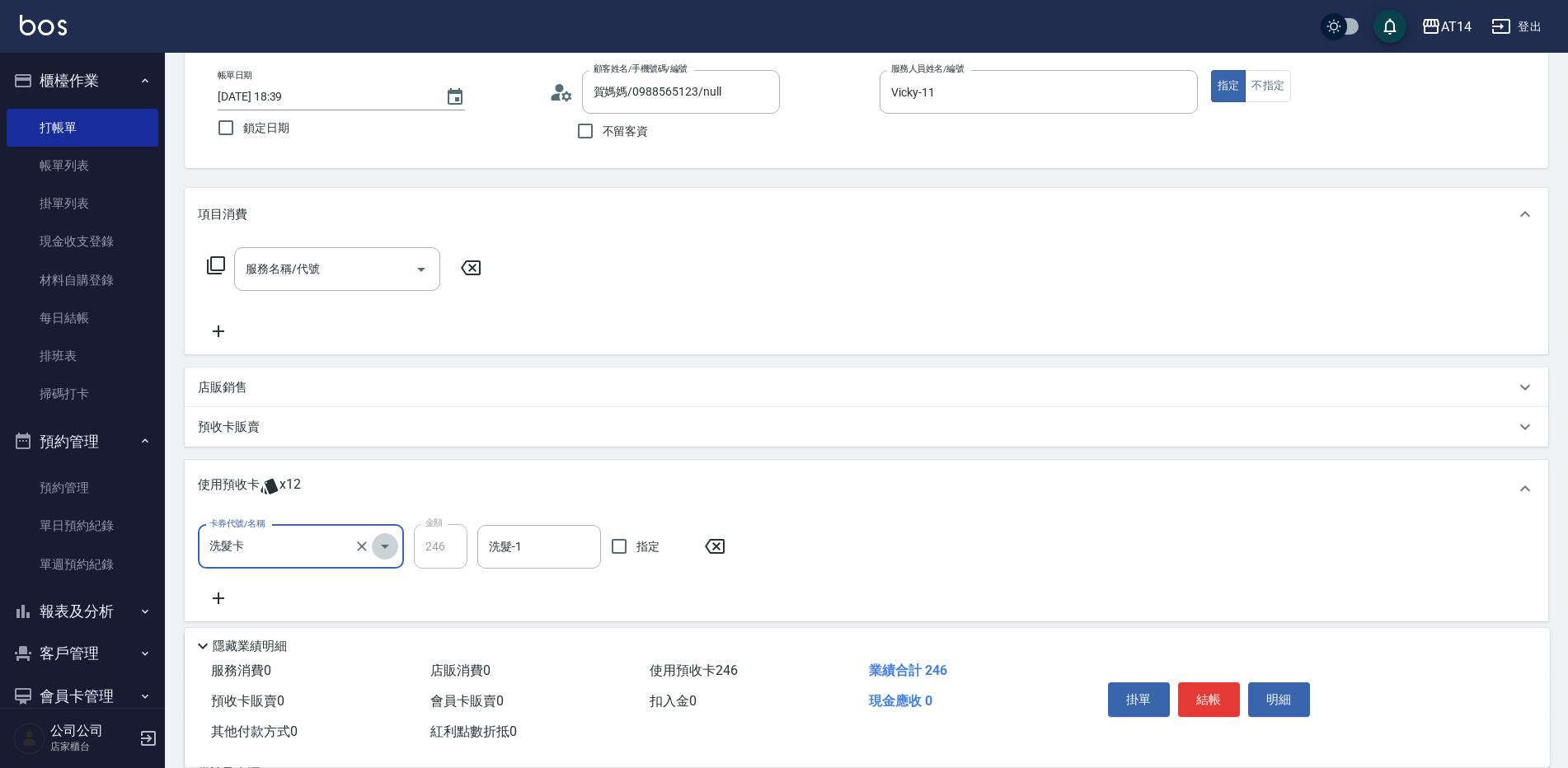
click at [389, 544] on icon "Open" at bounding box center [384, 546] width 20 height 20
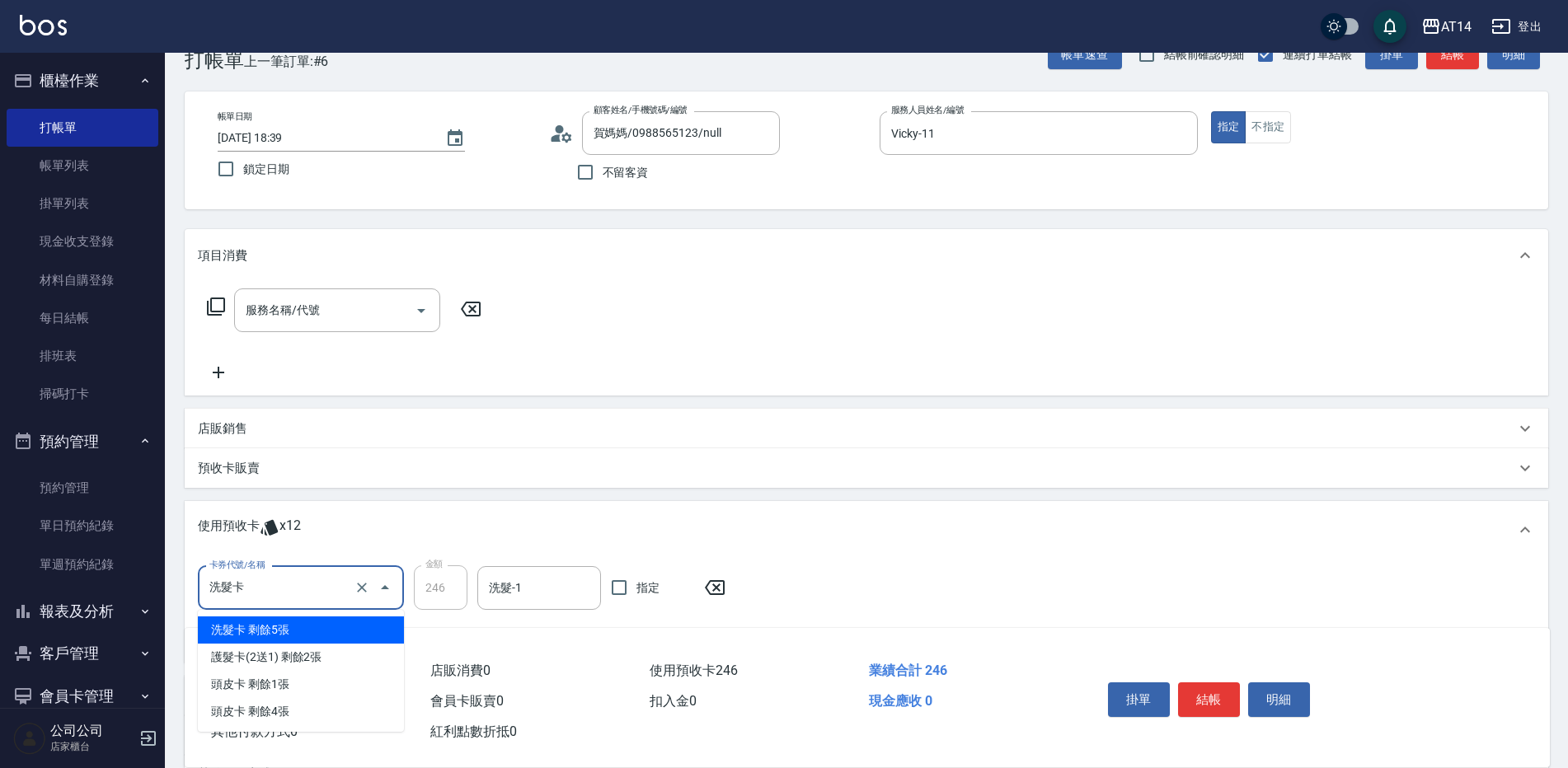
scroll to position [0, 0]
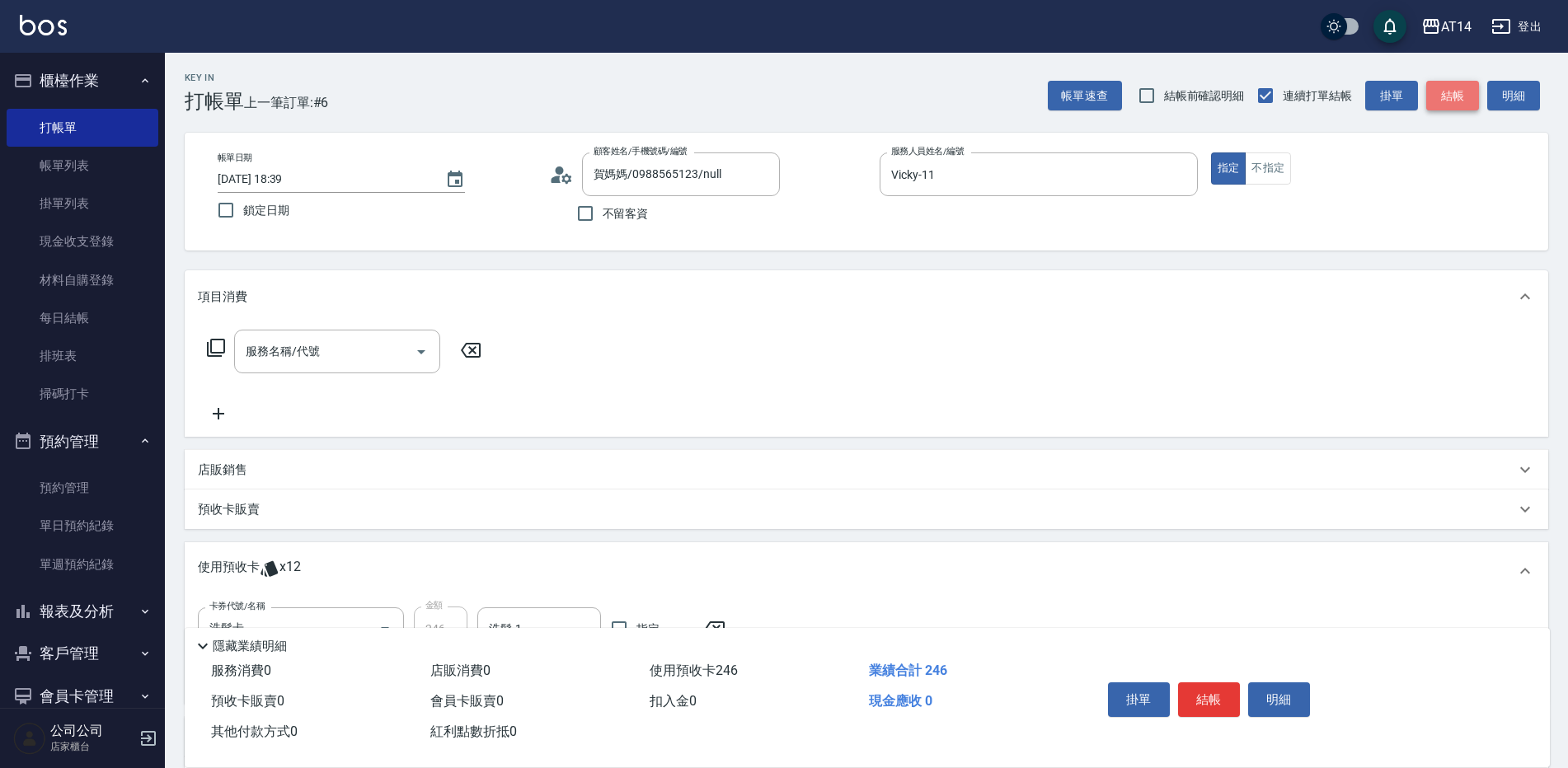
click at [1445, 103] on button "結帳" at bounding box center [1452, 96] width 53 height 30
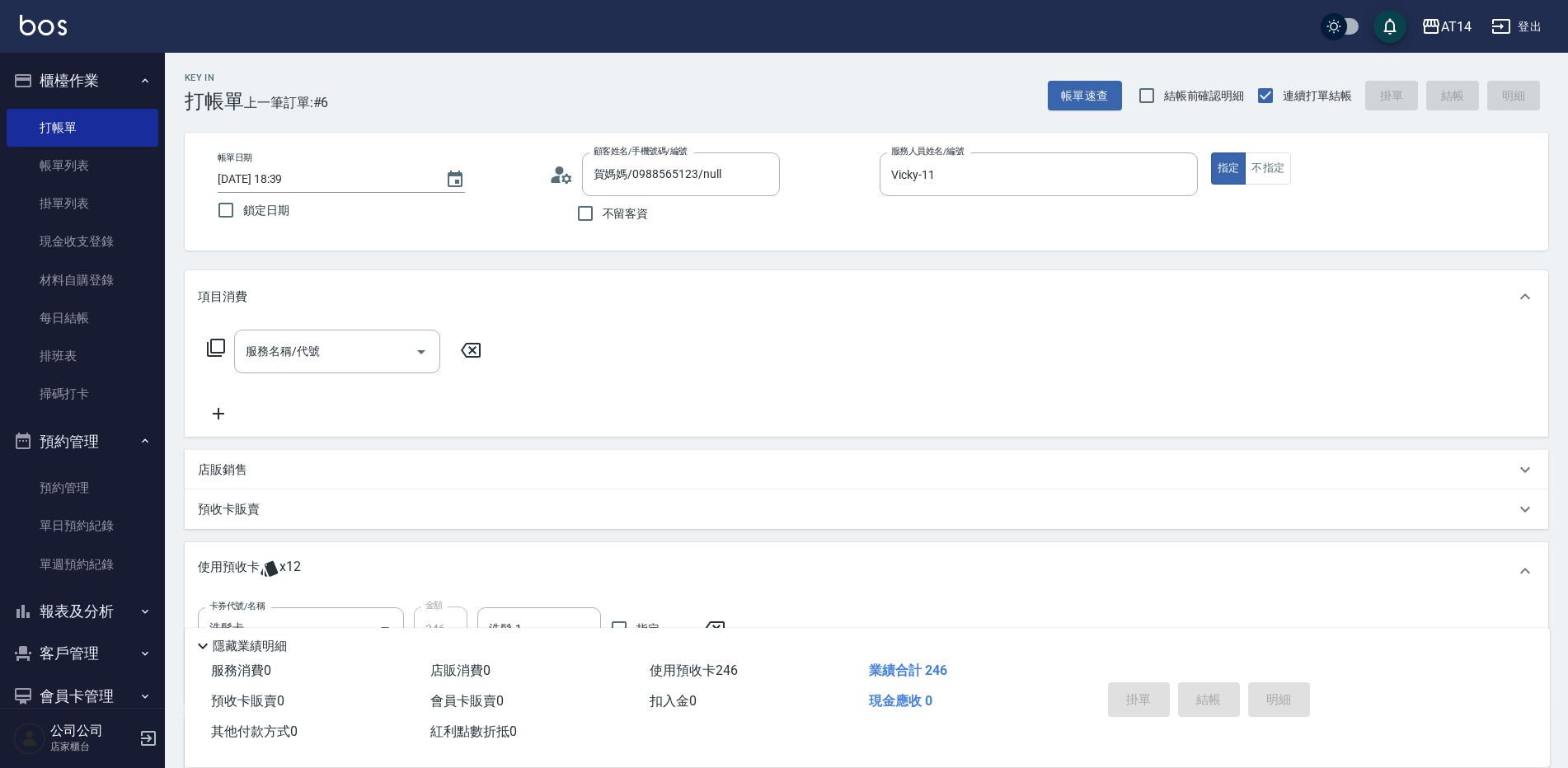
type input "[DATE] 18:40"
